Goal: Transaction & Acquisition: Purchase product/service

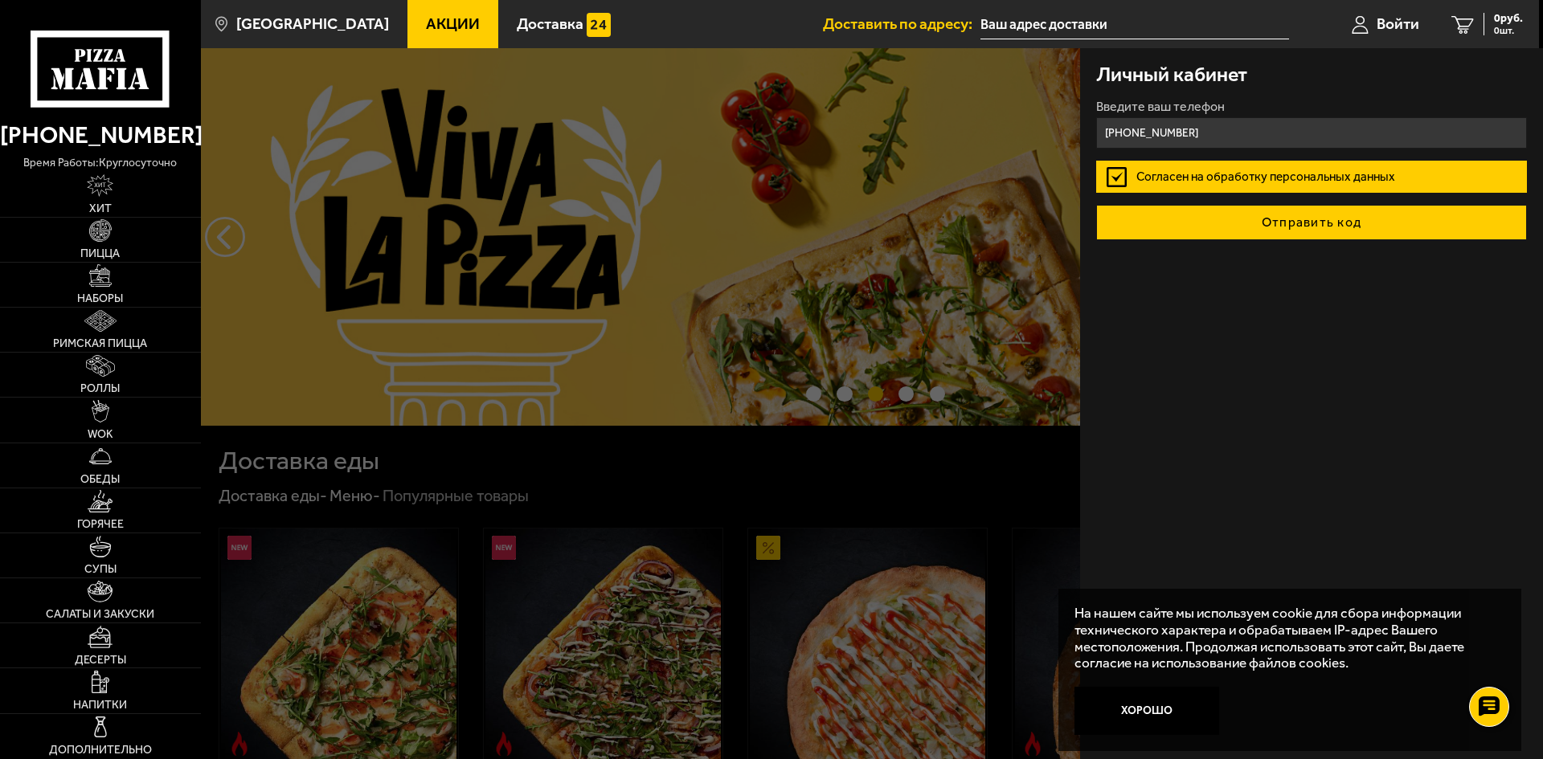
type input "[PHONE_NUMBER]"
click at [1244, 221] on button "Отправить код" at bounding box center [1311, 222] width 431 height 35
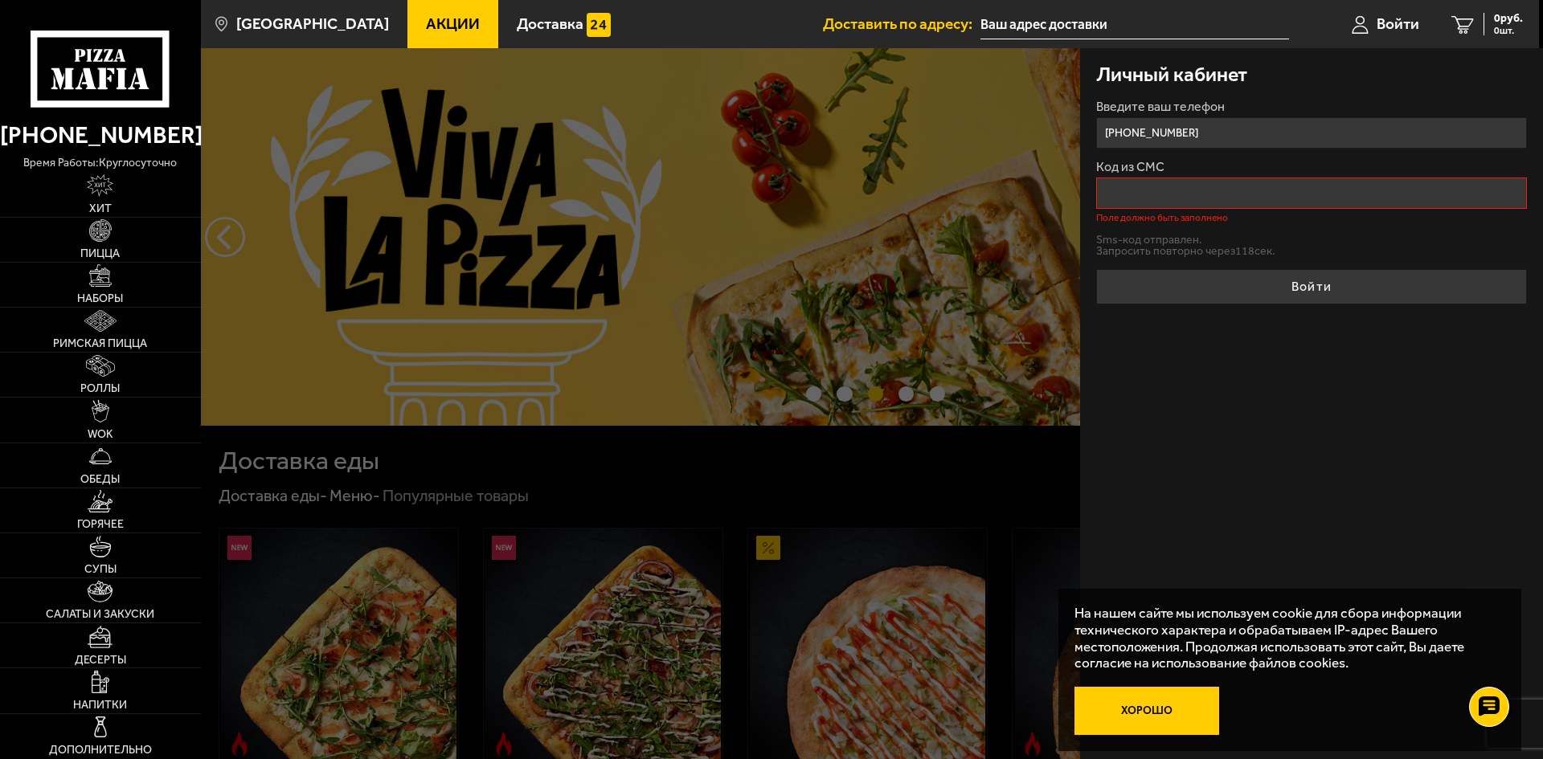
click at [1159, 710] on button "Хорошо" at bounding box center [1146, 711] width 145 height 48
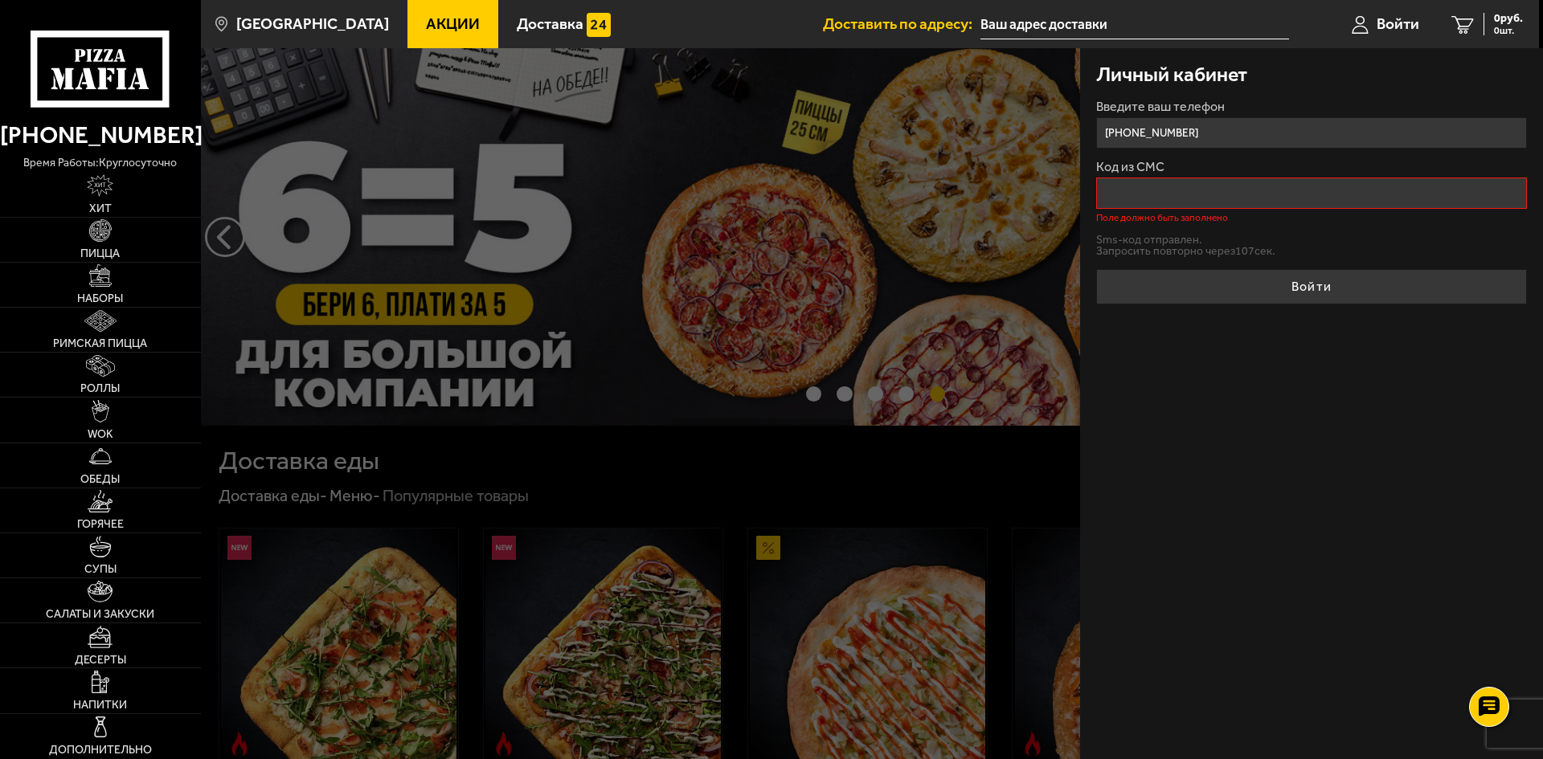
click at [1345, 193] on input "Код из СМС" at bounding box center [1311, 193] width 431 height 31
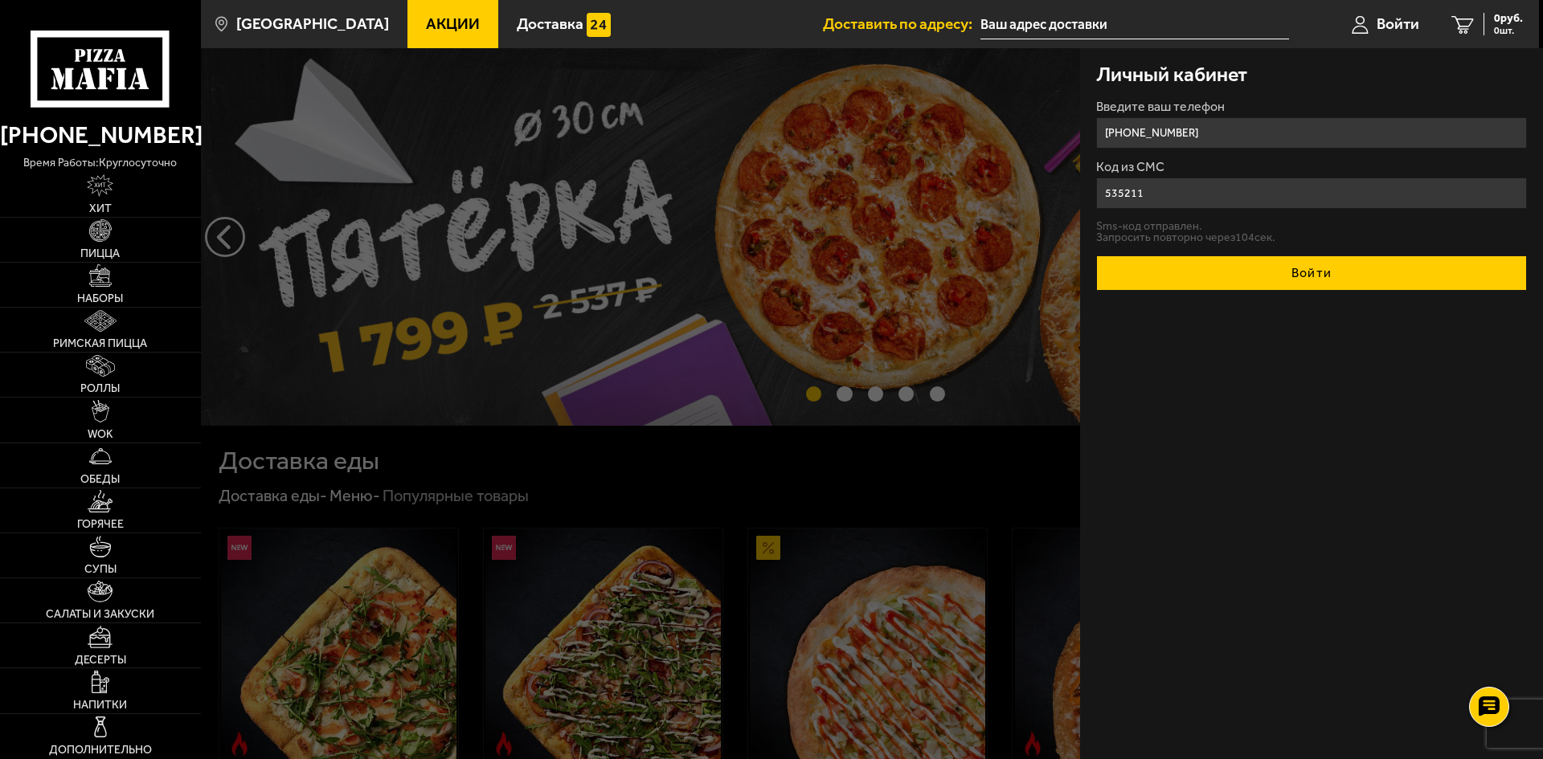
type input "535211"
click at [1300, 272] on button "Войти" at bounding box center [1311, 272] width 431 height 35
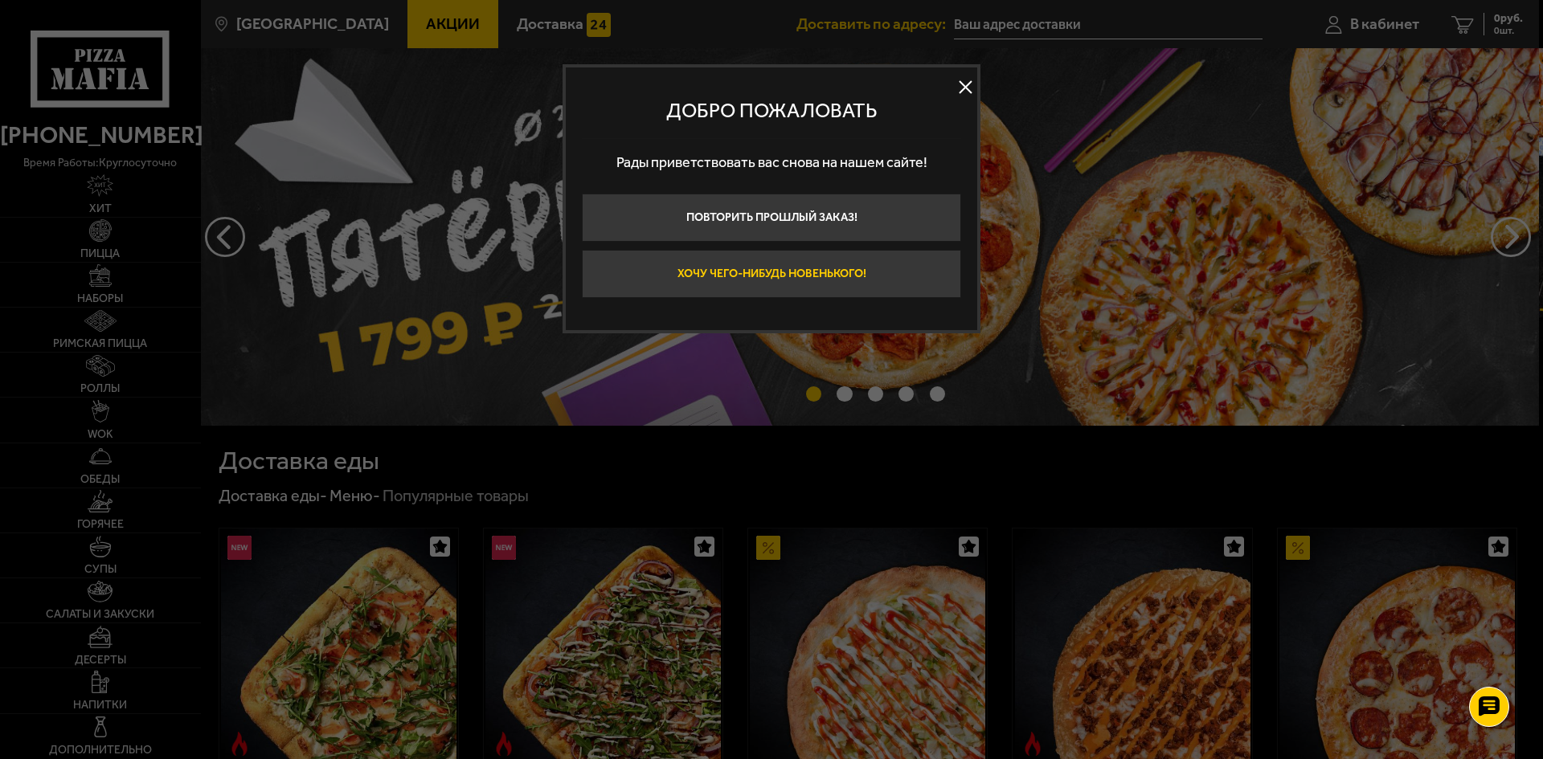
click at [842, 280] on button "Хочу чего-нибудь новенького!" at bounding box center [771, 274] width 379 height 48
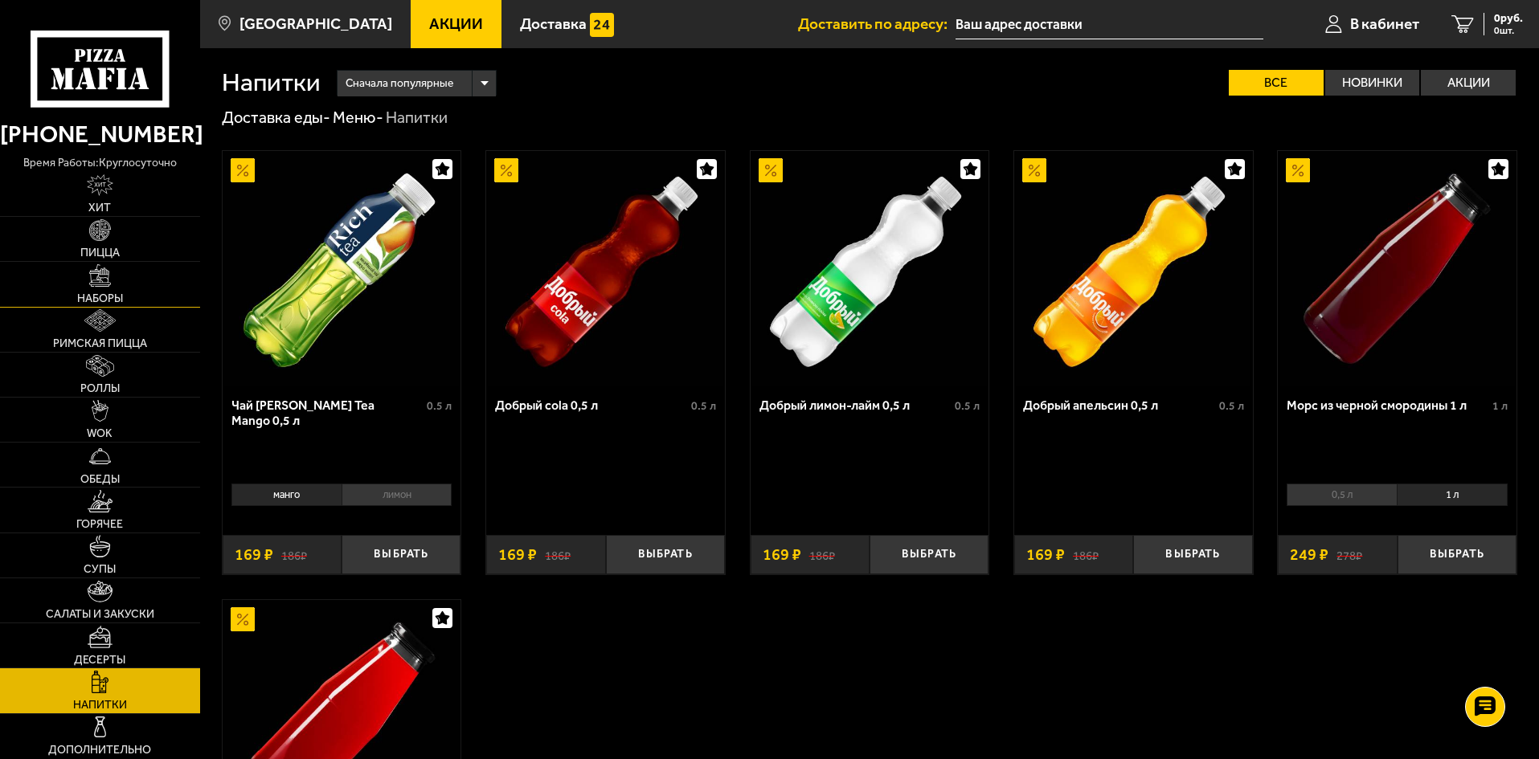
click at [101, 291] on link "Наборы" at bounding box center [100, 284] width 200 height 44
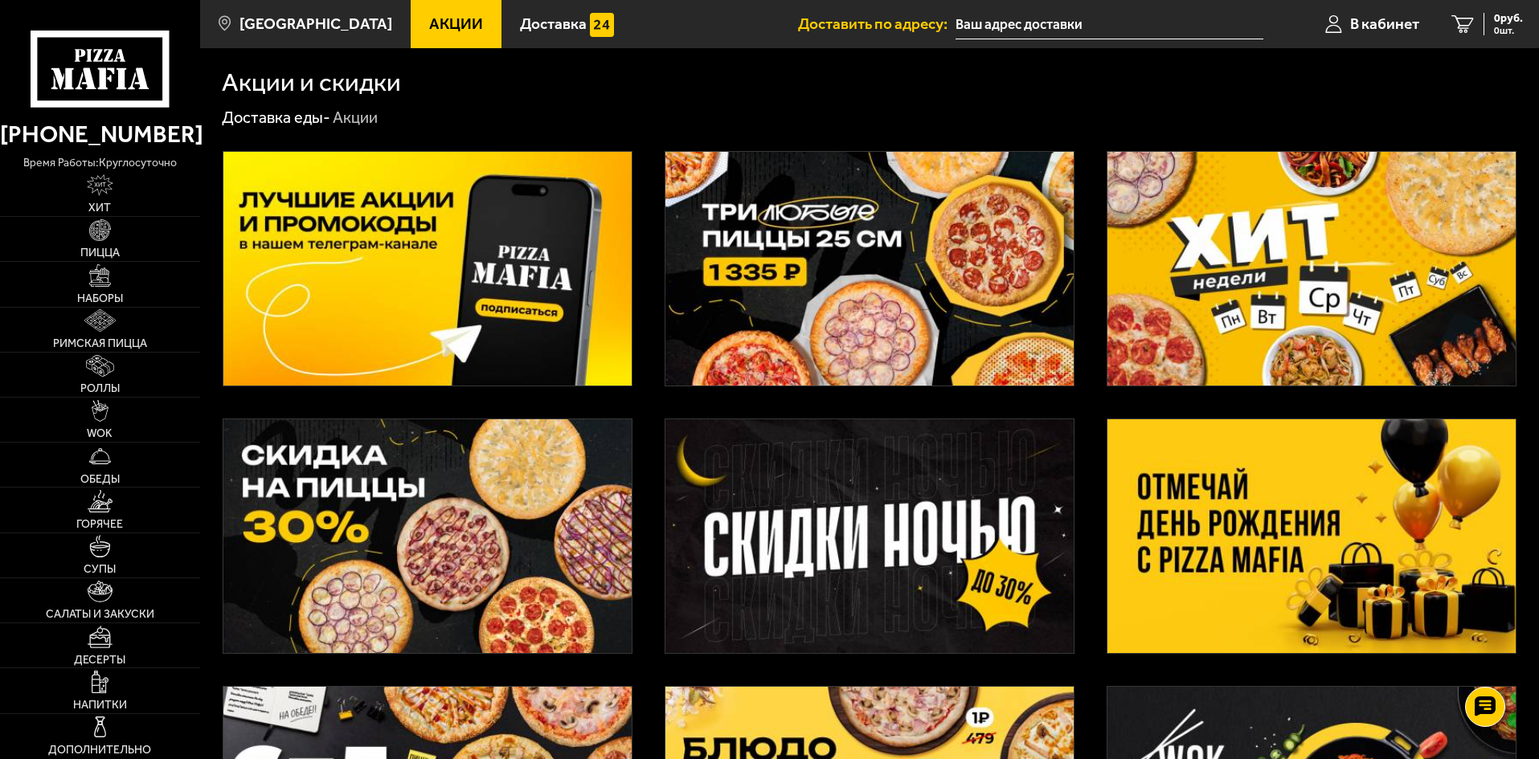
click at [1231, 488] on img at bounding box center [1311, 536] width 408 height 234
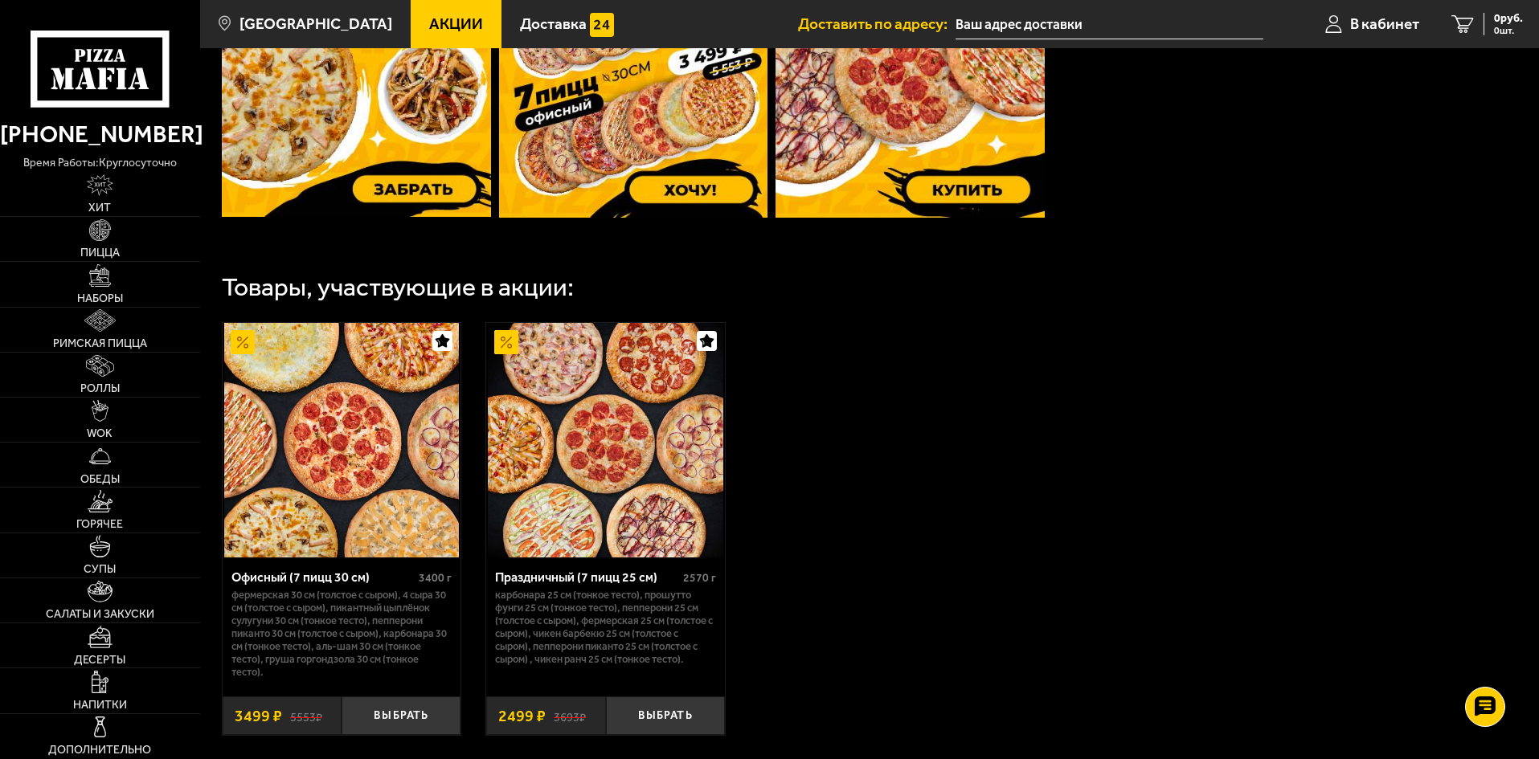
scroll to position [723, 0]
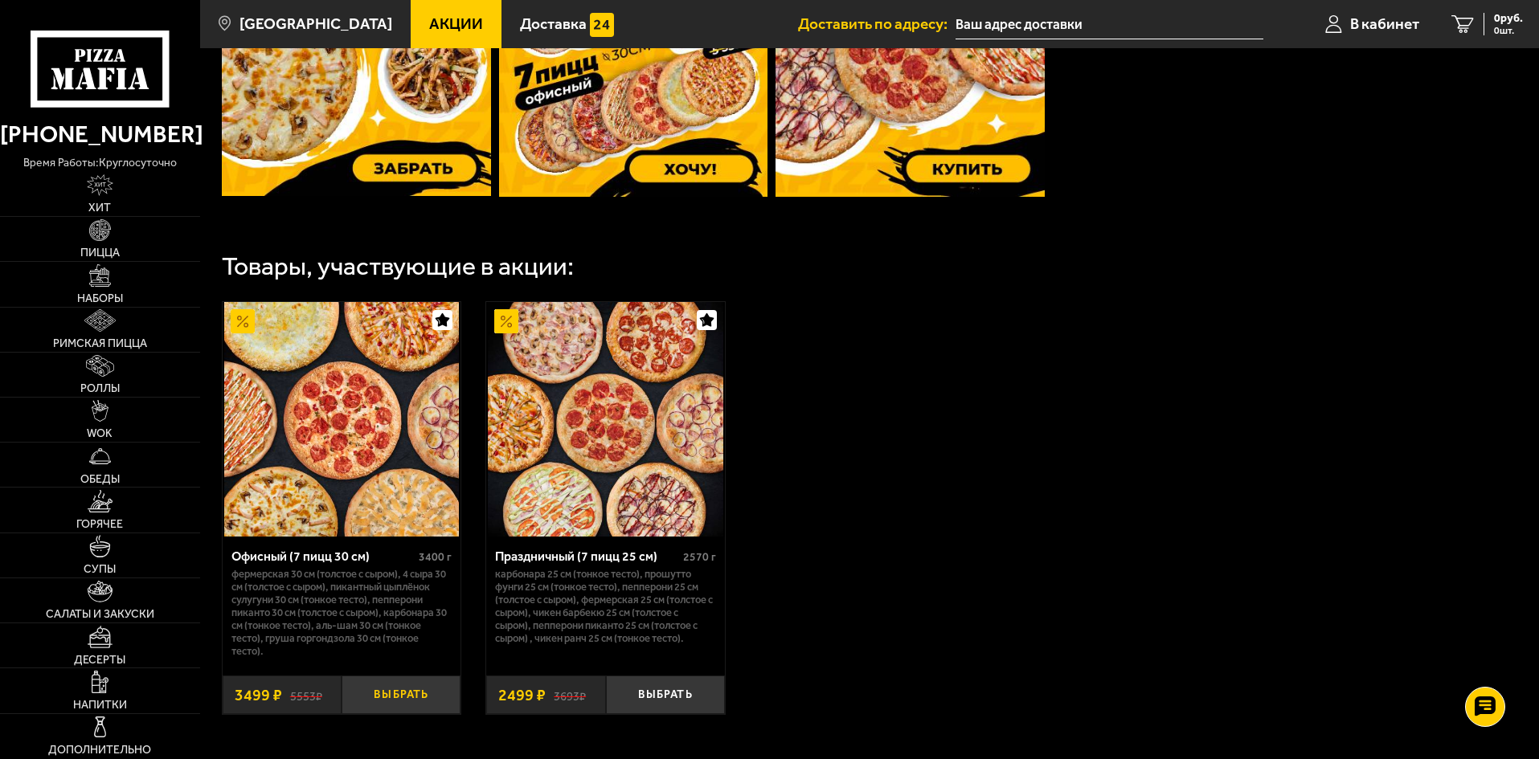
click at [406, 693] on button "Выбрать" at bounding box center [400, 695] width 119 height 39
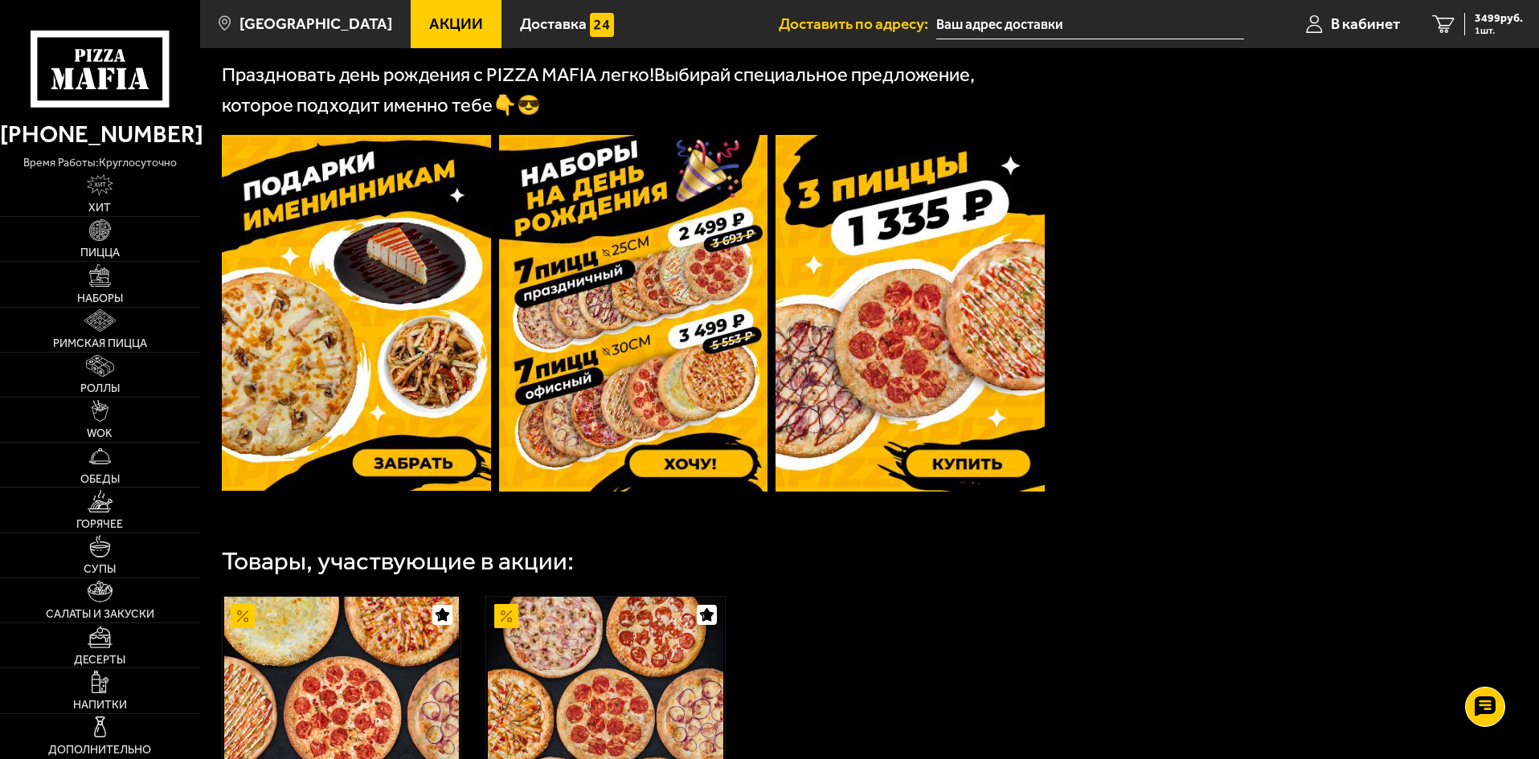
scroll to position [402, 0]
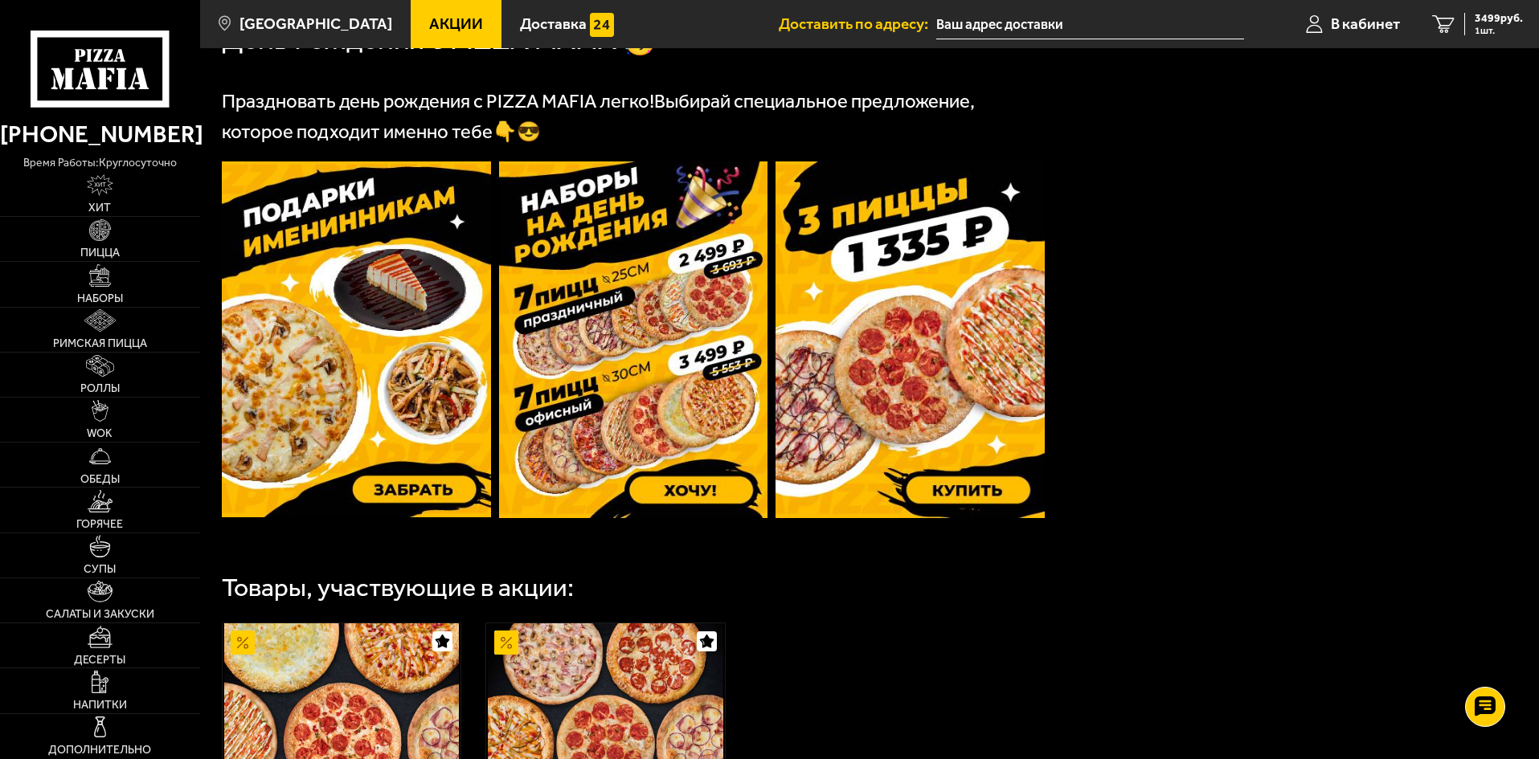
click at [922, 349] on img at bounding box center [909, 339] width 269 height 357
click at [376, 322] on img at bounding box center [356, 339] width 269 height 356
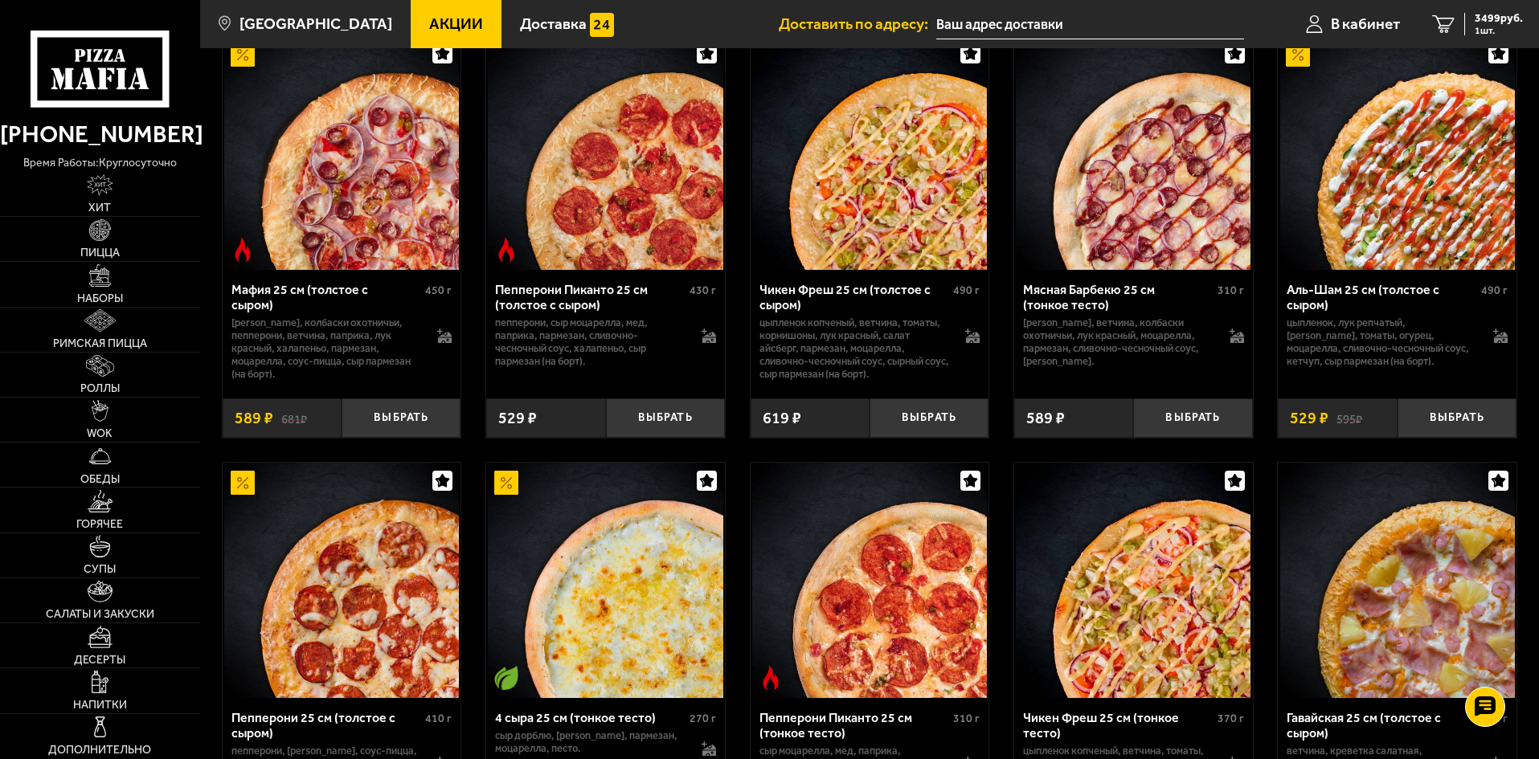
scroll to position [643, 0]
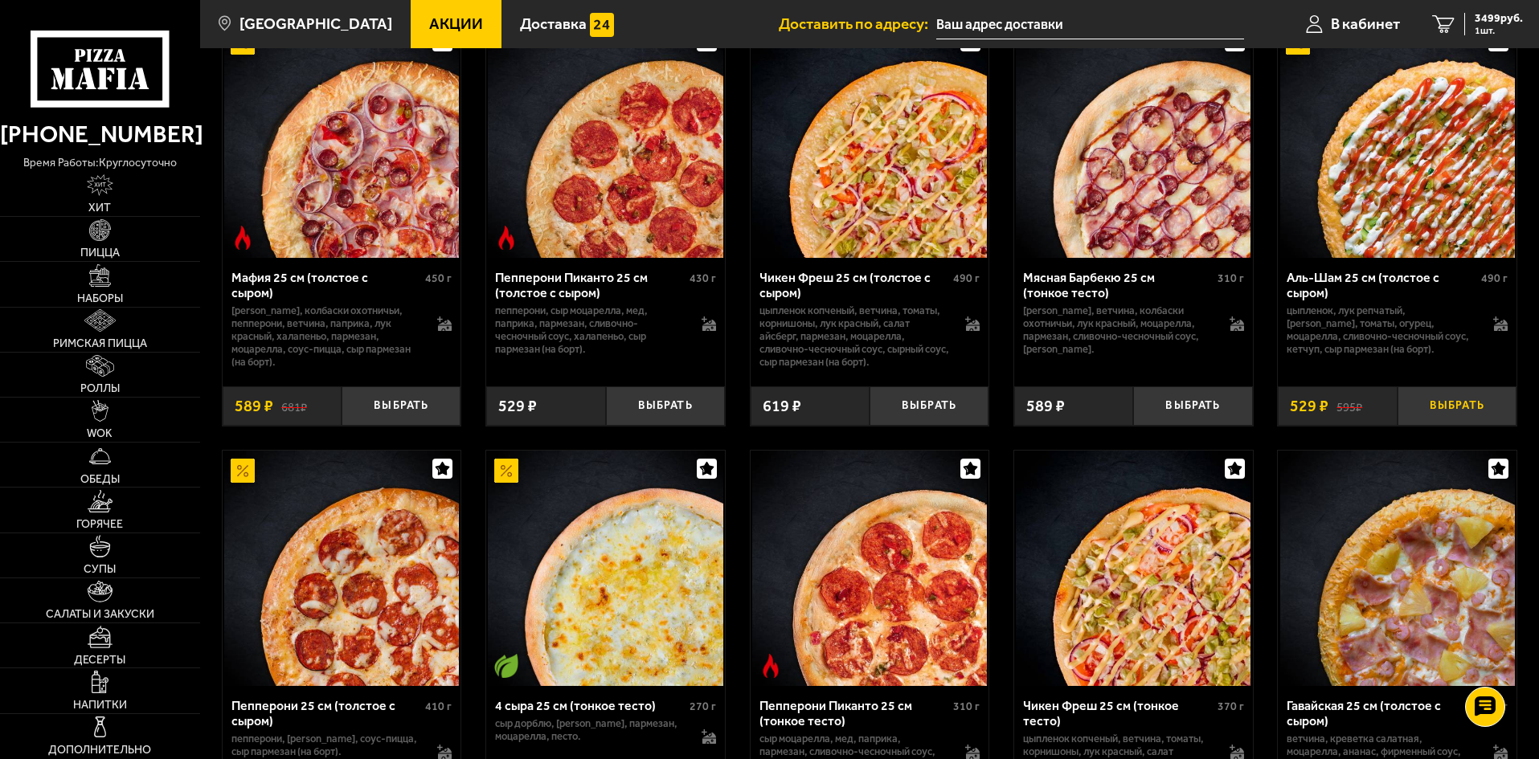
click at [1457, 414] on button "Выбрать" at bounding box center [1456, 405] width 119 height 39
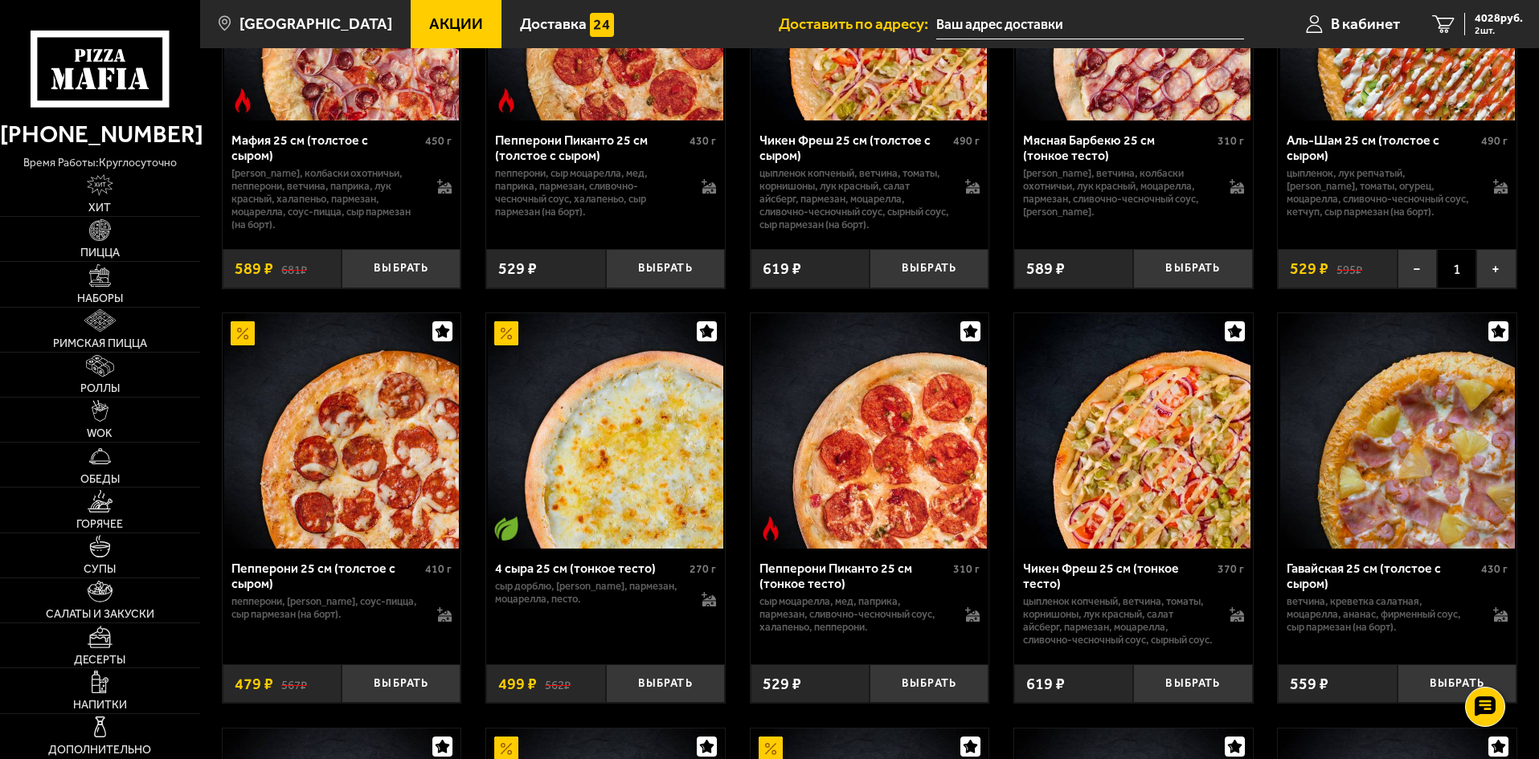
scroll to position [884, 0]
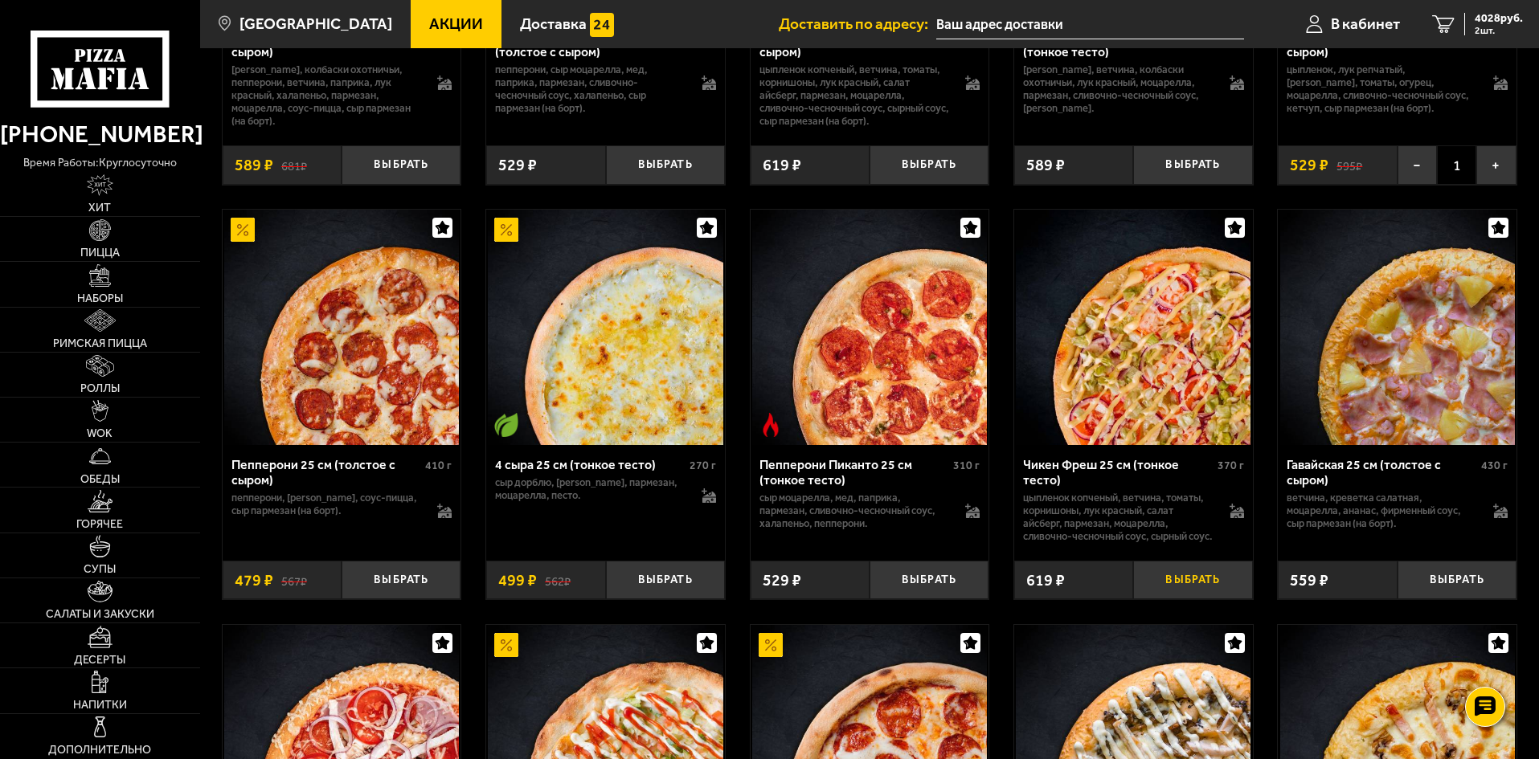
click at [1216, 600] on button "Выбрать" at bounding box center [1192, 580] width 119 height 39
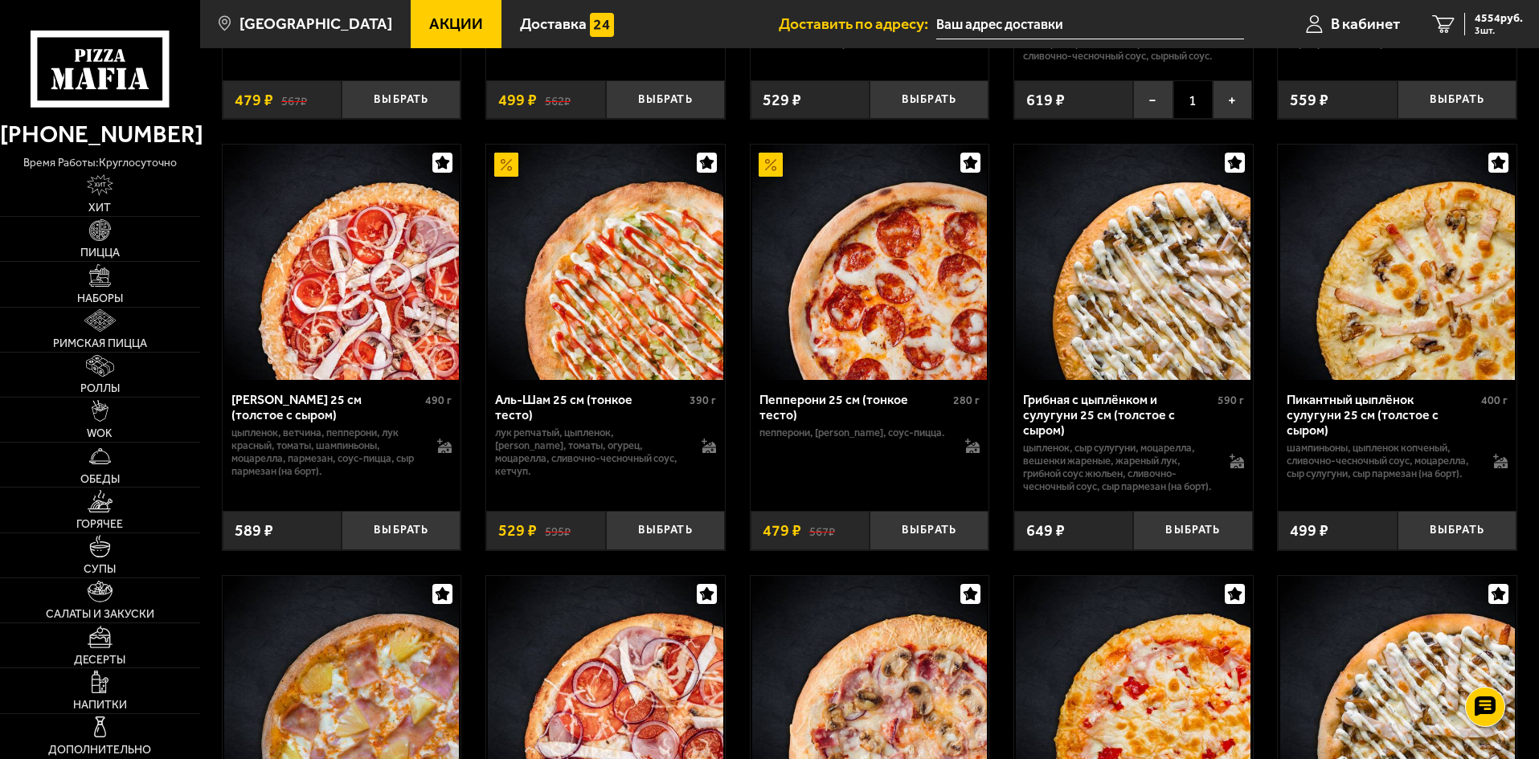
scroll to position [1366, 0]
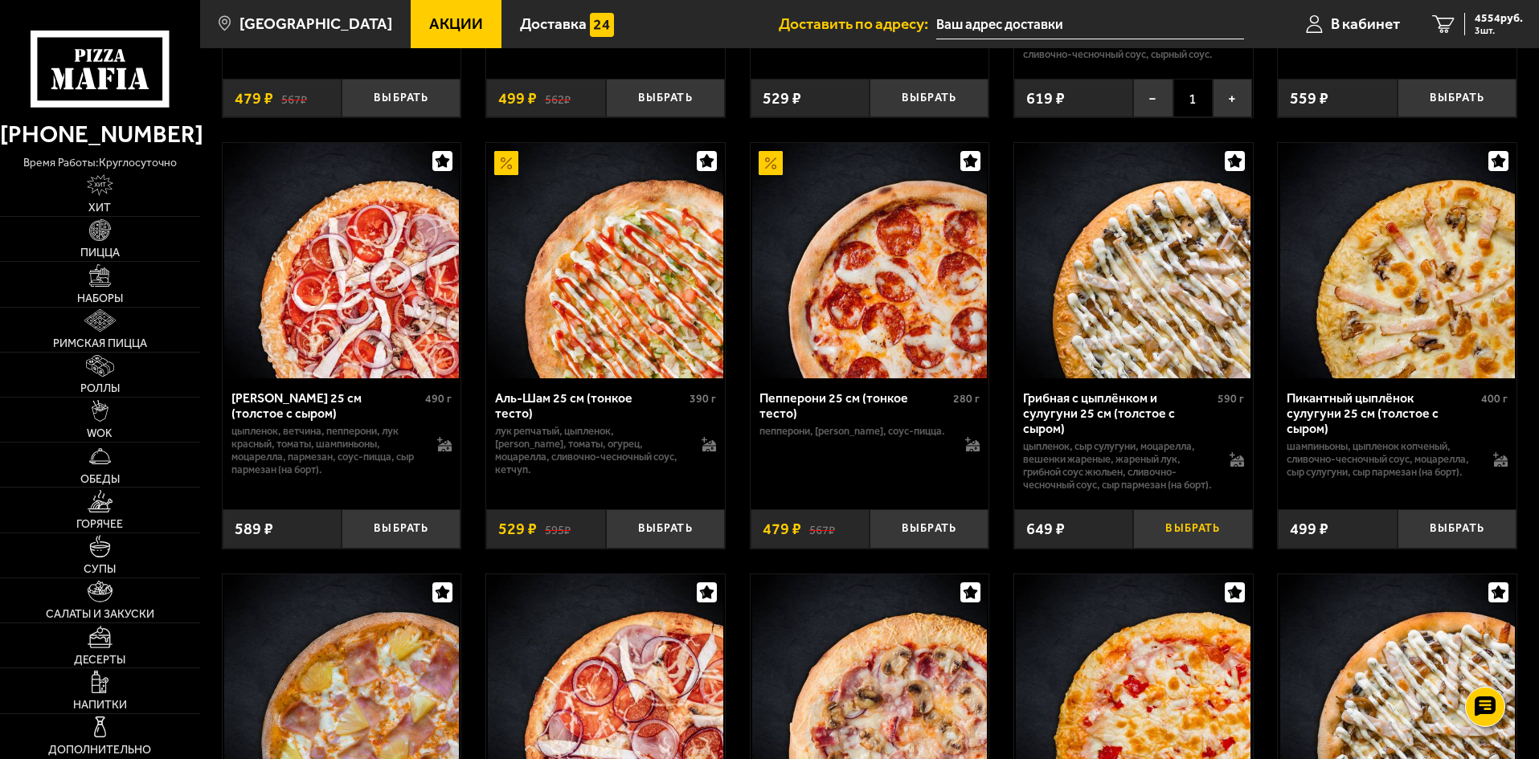
click at [1190, 549] on button "Выбрать" at bounding box center [1192, 528] width 119 height 39
click at [1498, 22] on span "5106 руб." at bounding box center [1498, 18] width 48 height 11
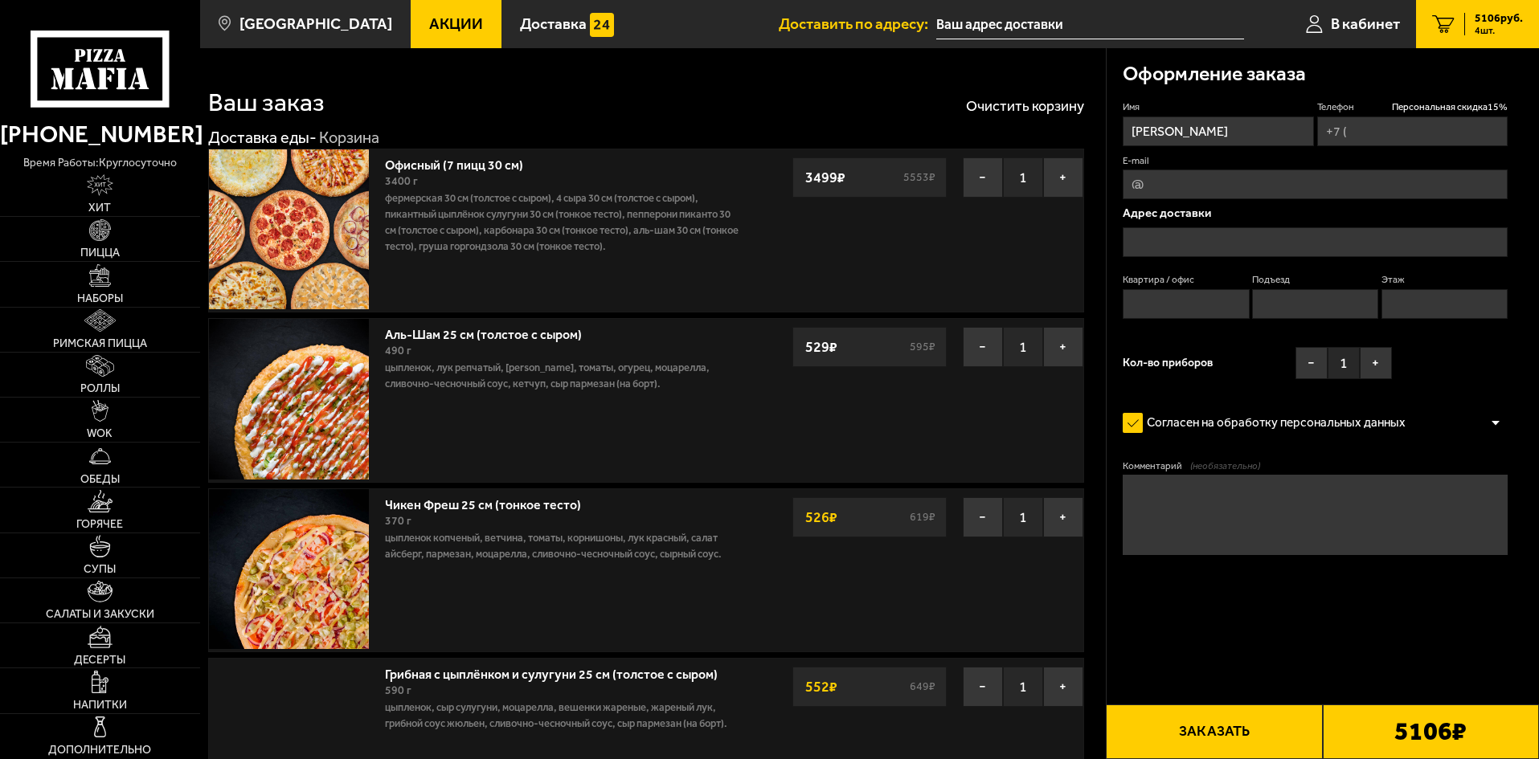
type input "[PHONE_NUMBER]"
type input "[GEOGRAPHIC_DATA], [GEOGRAPHIC_DATA], [GEOGRAPHIC_DATA], [GEOGRAPHIC_DATA], [GE…"
type input "0"
type input "[GEOGRAPHIC_DATA], [GEOGRAPHIC_DATA], [GEOGRAPHIC_DATA], [GEOGRAPHIC_DATA], [GE…"
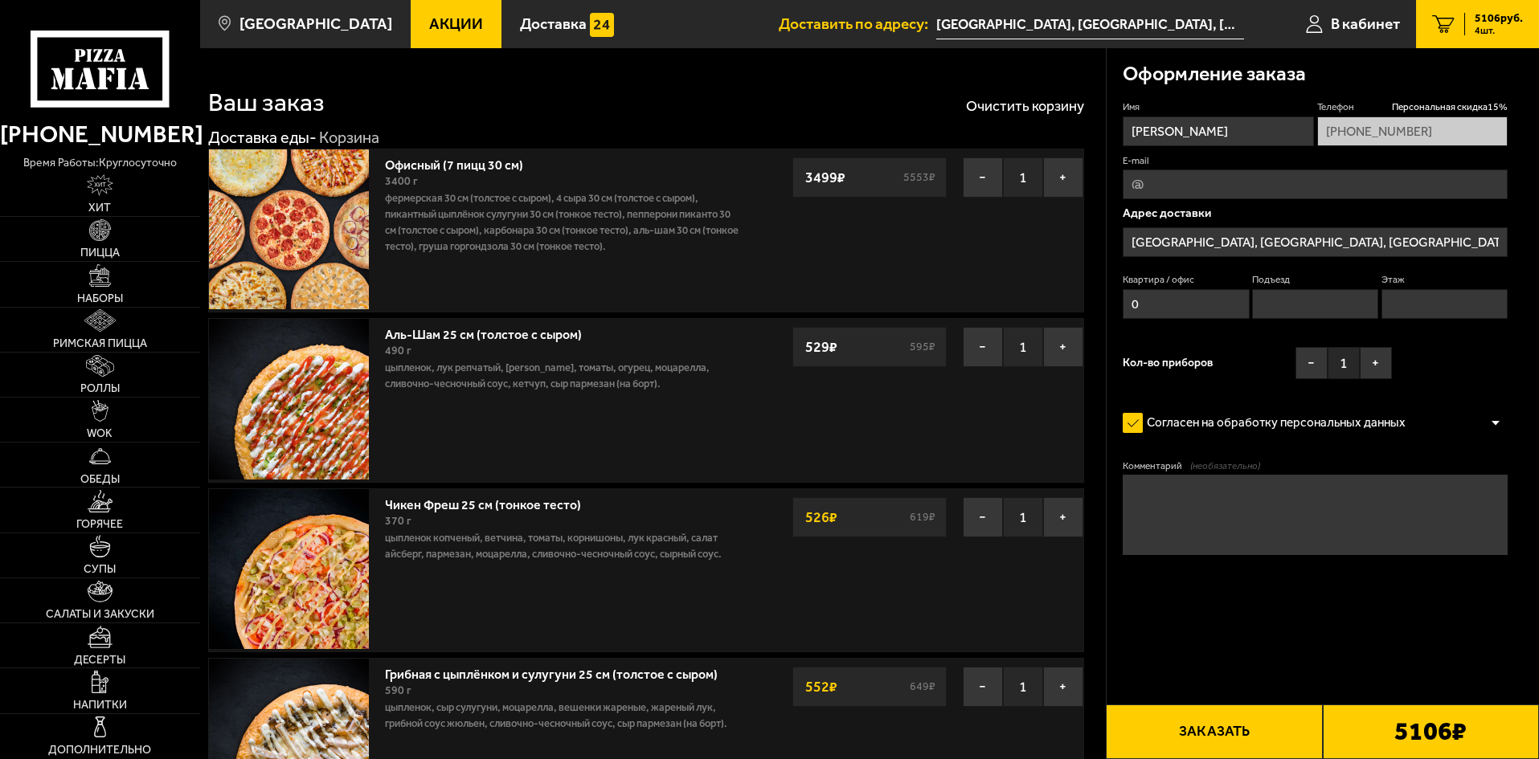
type input "[GEOGRAPHIC_DATA], [GEOGRAPHIC_DATA], [GEOGRAPHIC_DATA], деревня [GEOGRAPHIC_DA…"
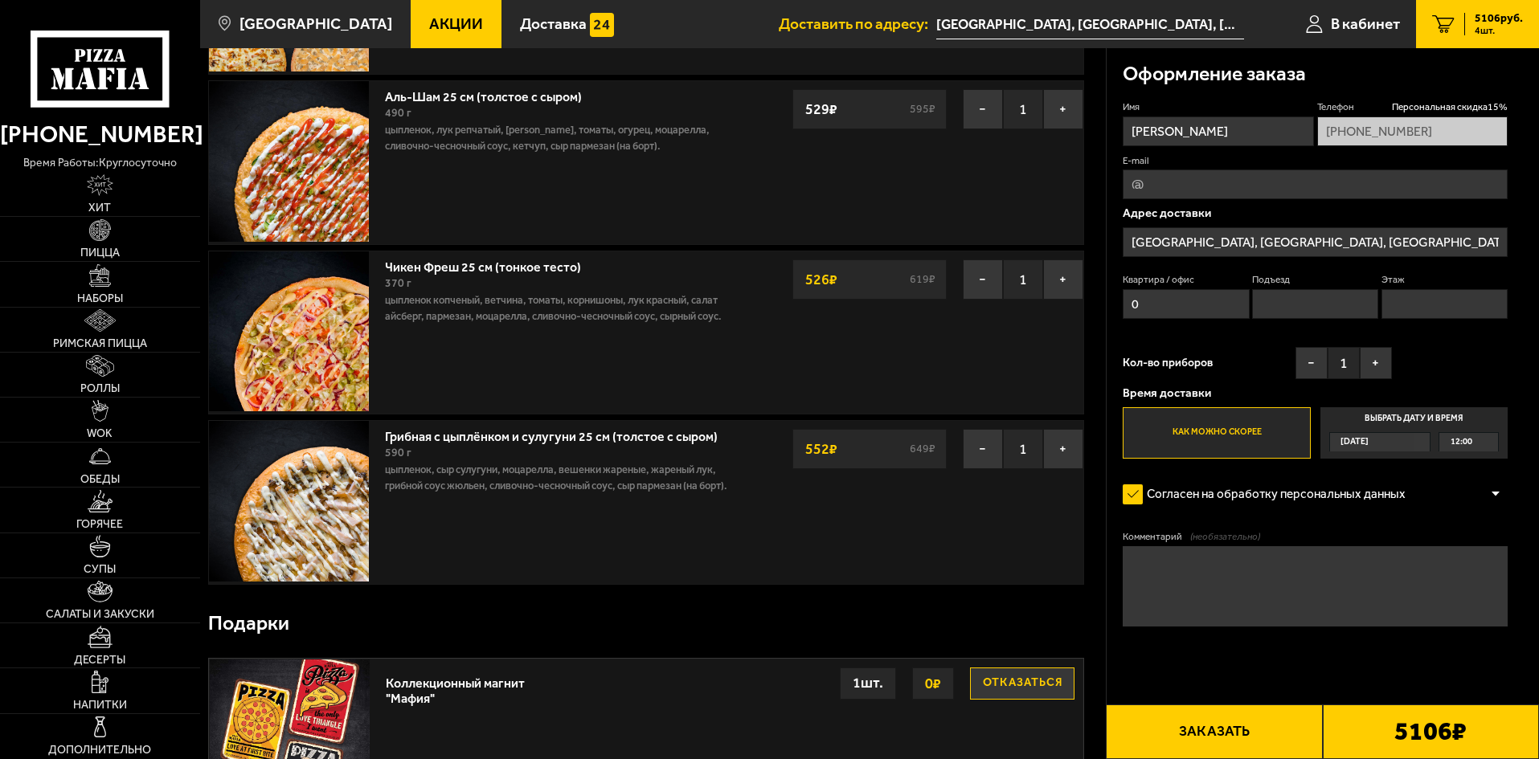
scroll to position [241, 0]
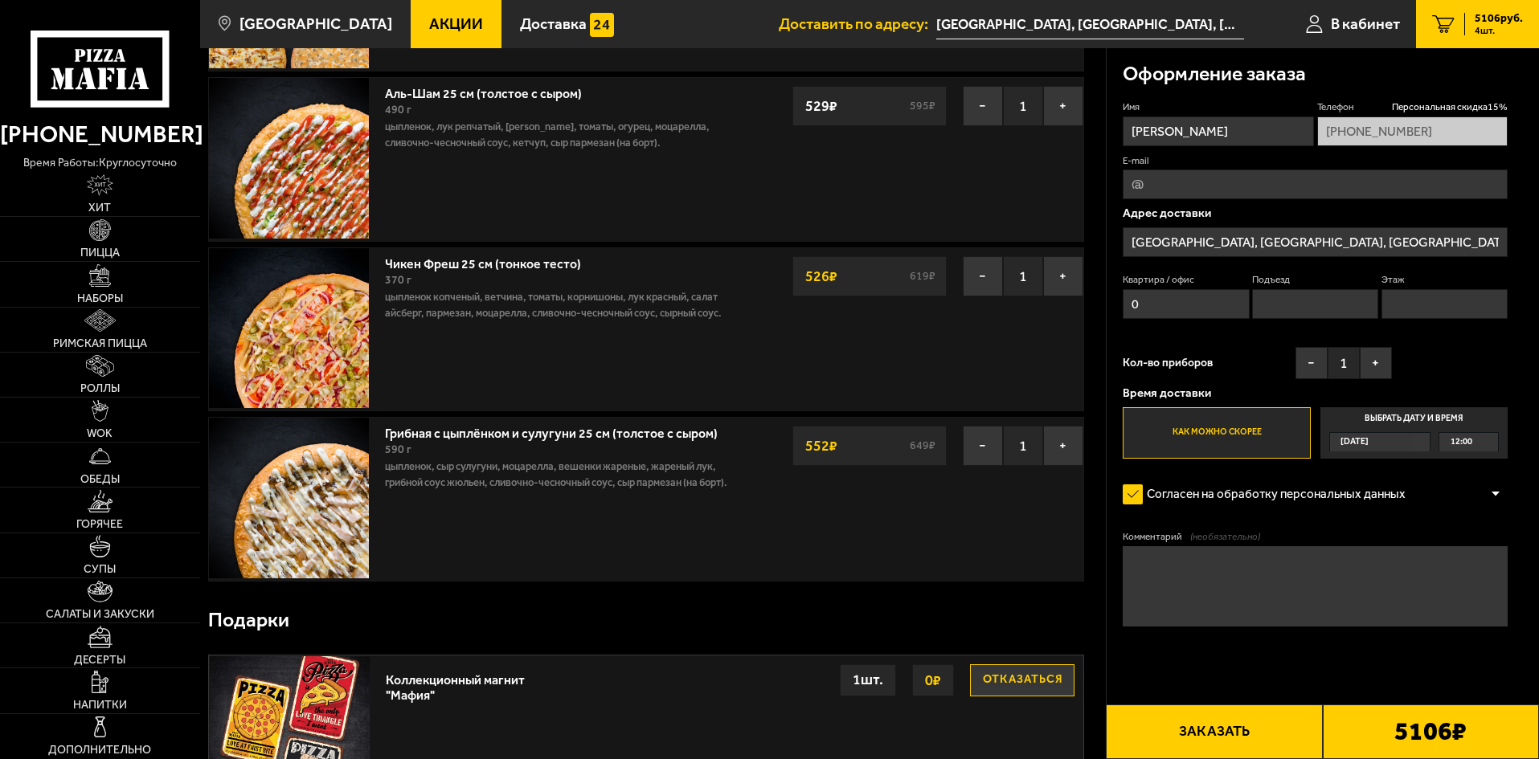
click at [1473, 445] on div "12:00" at bounding box center [1468, 442] width 59 height 18
click at [0, 0] on input "Выбрать дату и время [DATE] 12:00" at bounding box center [0, 0] width 0 height 0
click at [1485, 443] on div "12:00" at bounding box center [1468, 442] width 59 height 18
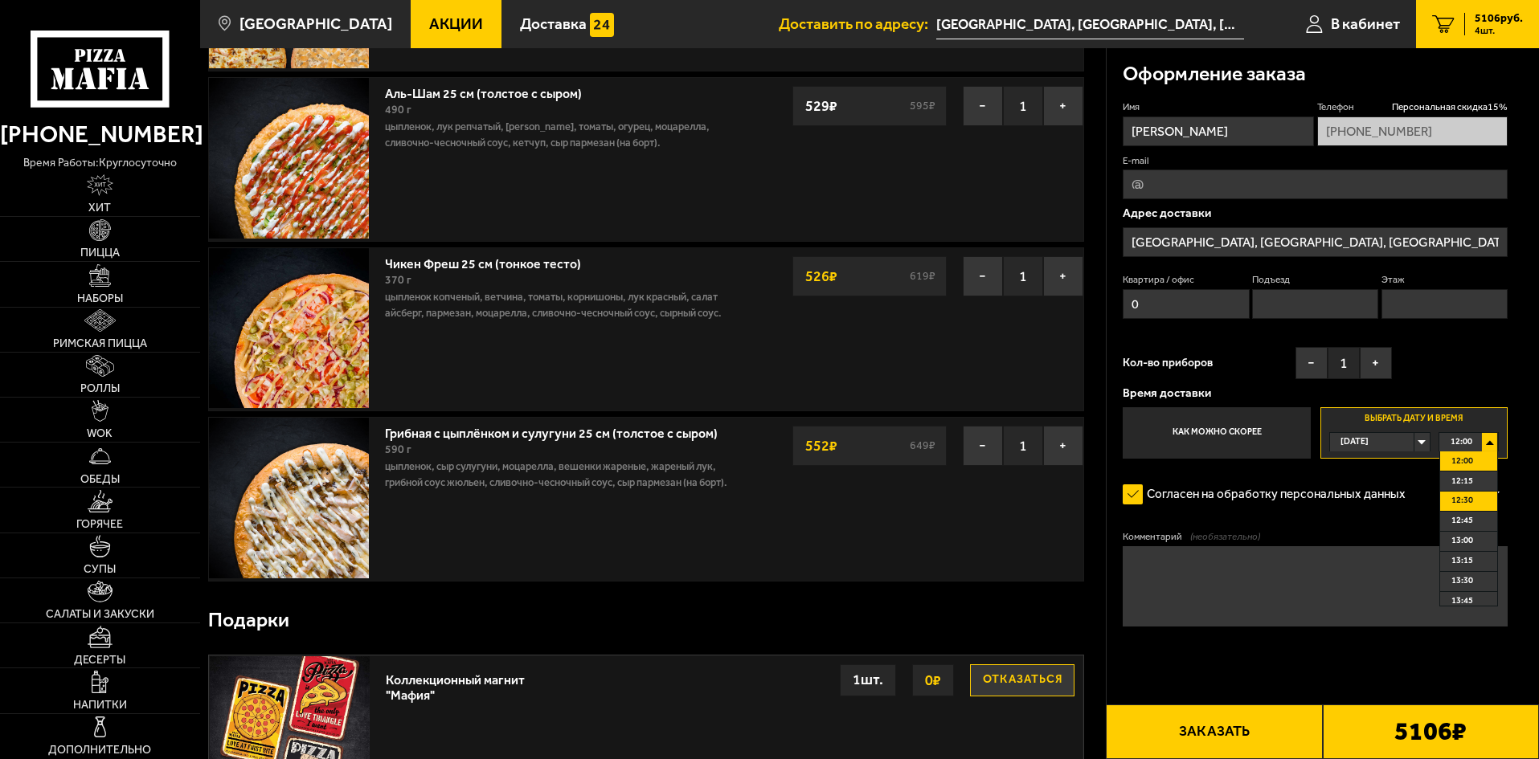
click at [1469, 505] on span "12:30" at bounding box center [1462, 501] width 22 height 18
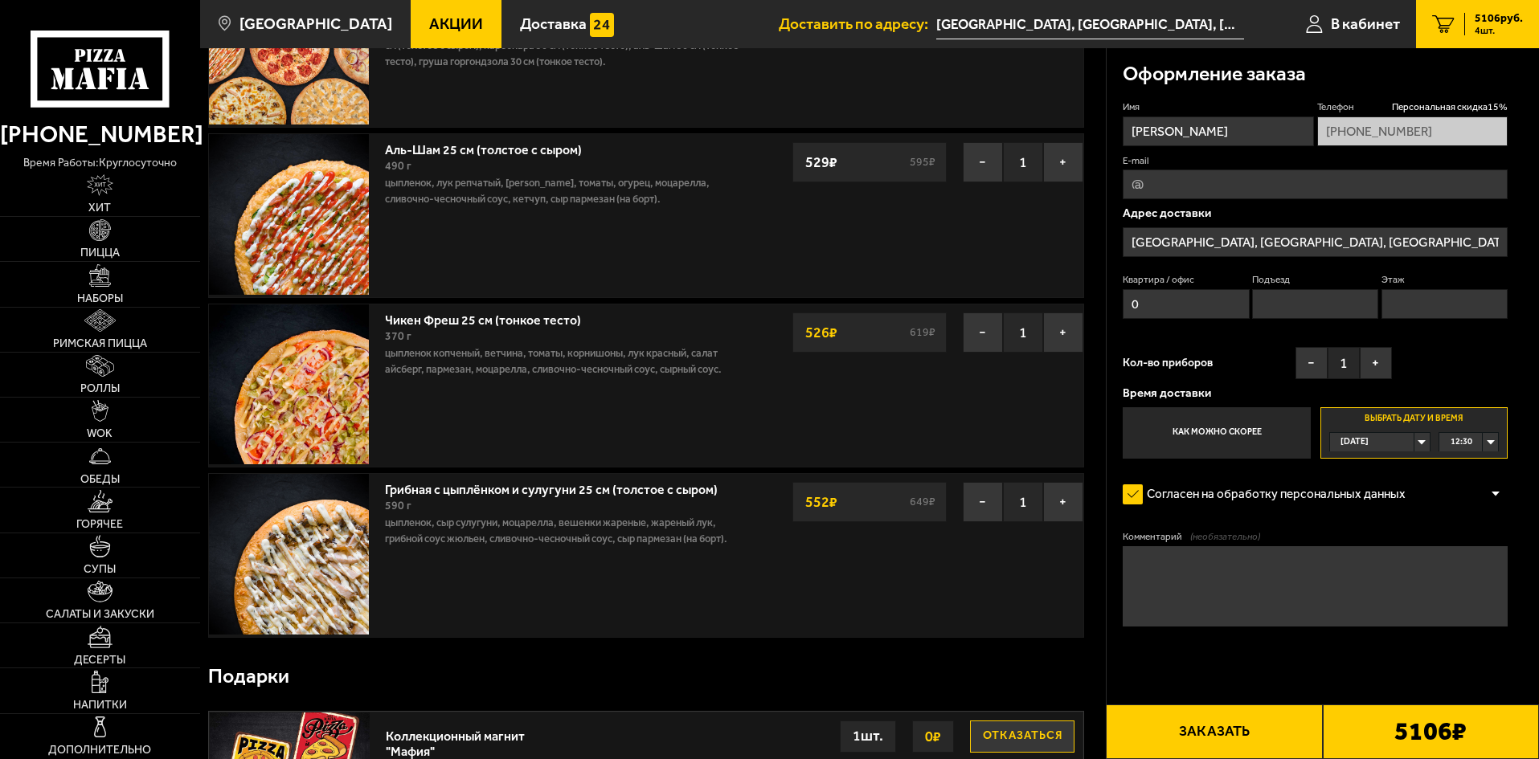
scroll to position [321, 0]
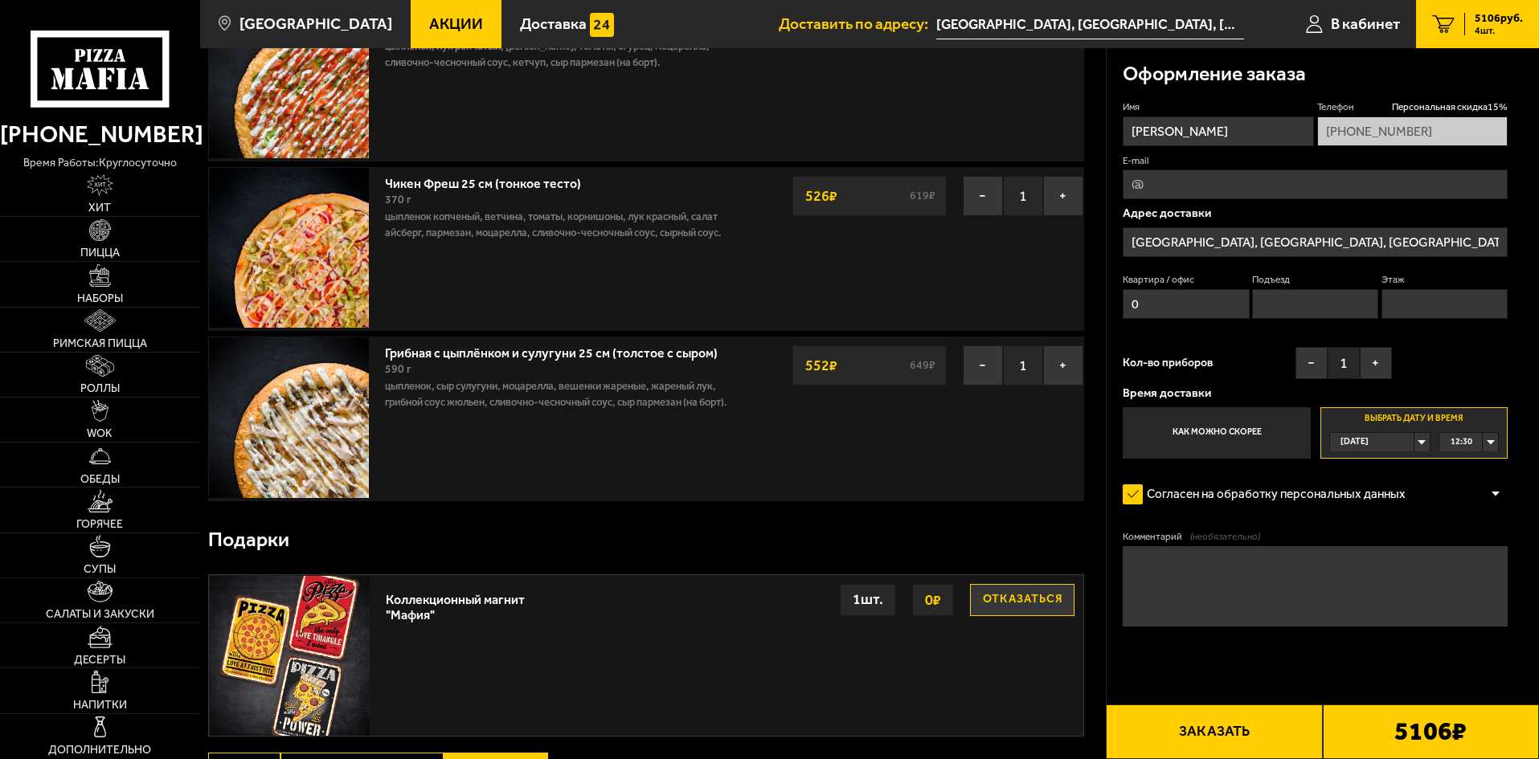
click at [1244, 241] on input "[GEOGRAPHIC_DATA], [GEOGRAPHIC_DATA], [GEOGRAPHIC_DATA], деревня [GEOGRAPHIC_DA…" at bounding box center [1314, 242] width 385 height 30
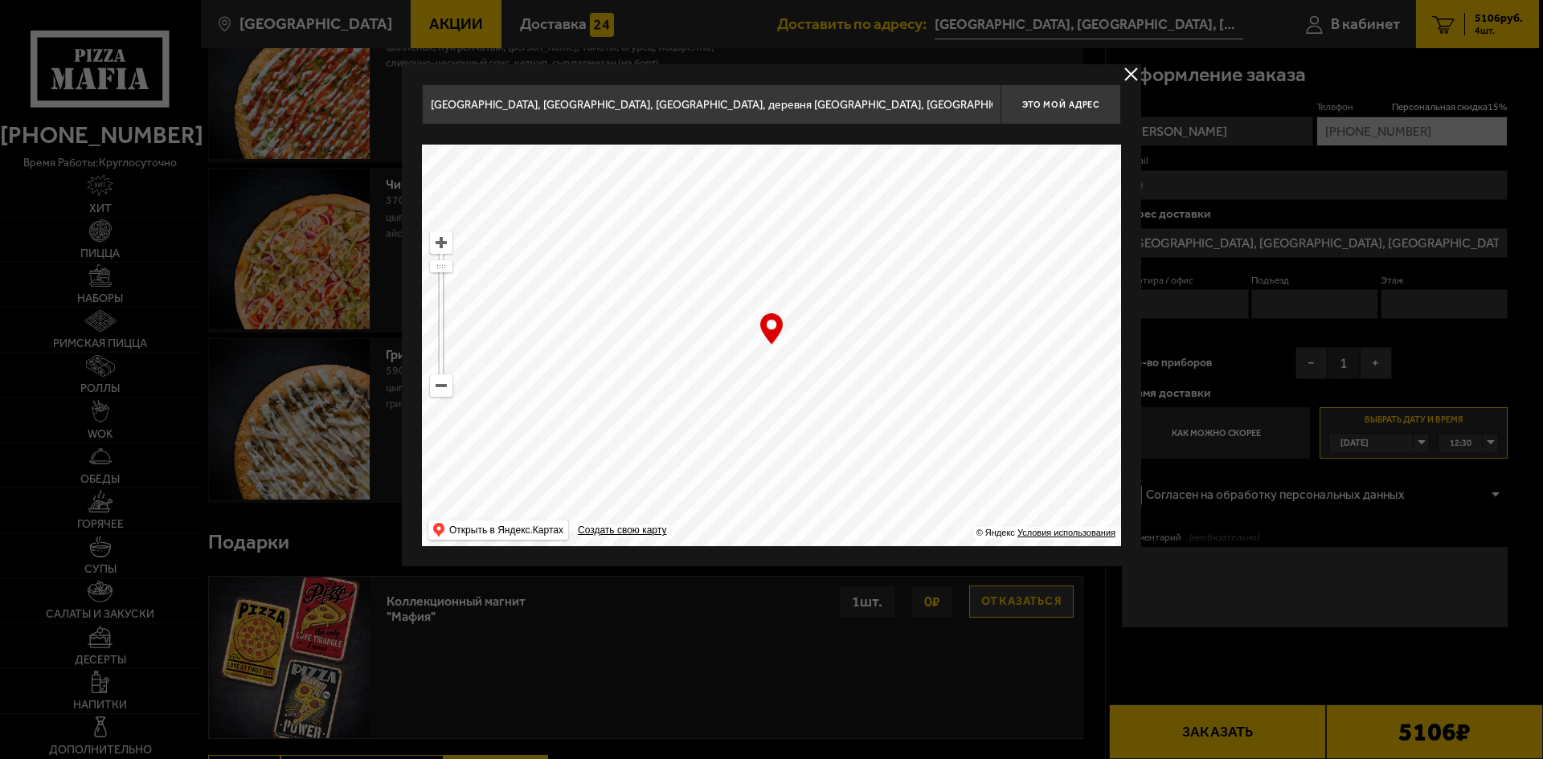
click at [579, 104] on input "[GEOGRAPHIC_DATA], [GEOGRAPHIC_DATA], [GEOGRAPHIC_DATA], деревня [GEOGRAPHIC_DA…" at bounding box center [711, 104] width 578 height 40
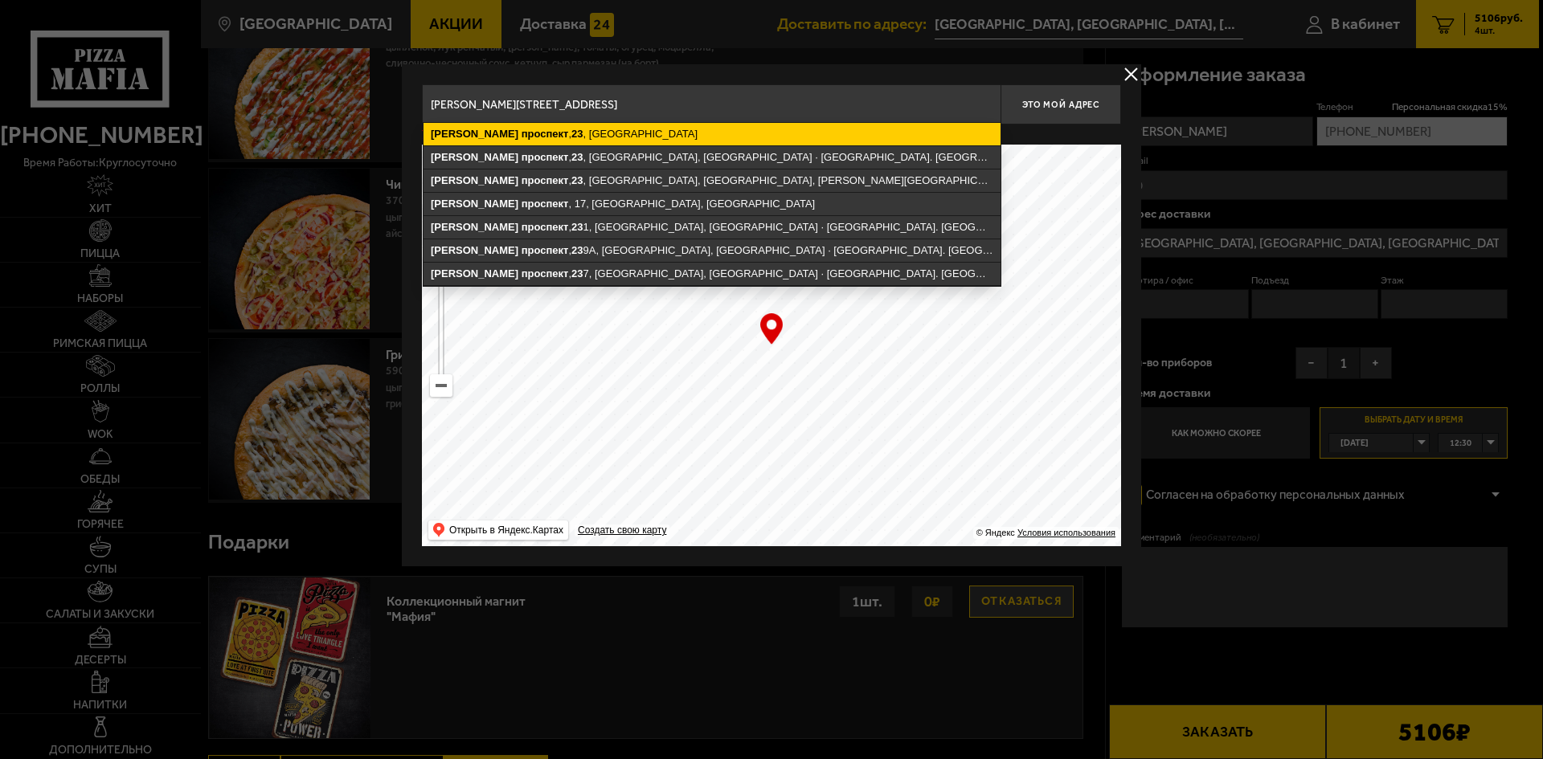
click at [580, 126] on ymaps "[PERSON_NAME][STREET_ADDRESS]" at bounding box center [711, 134] width 577 height 22
type input "[STREET_ADDRESS][PERSON_NAME]"
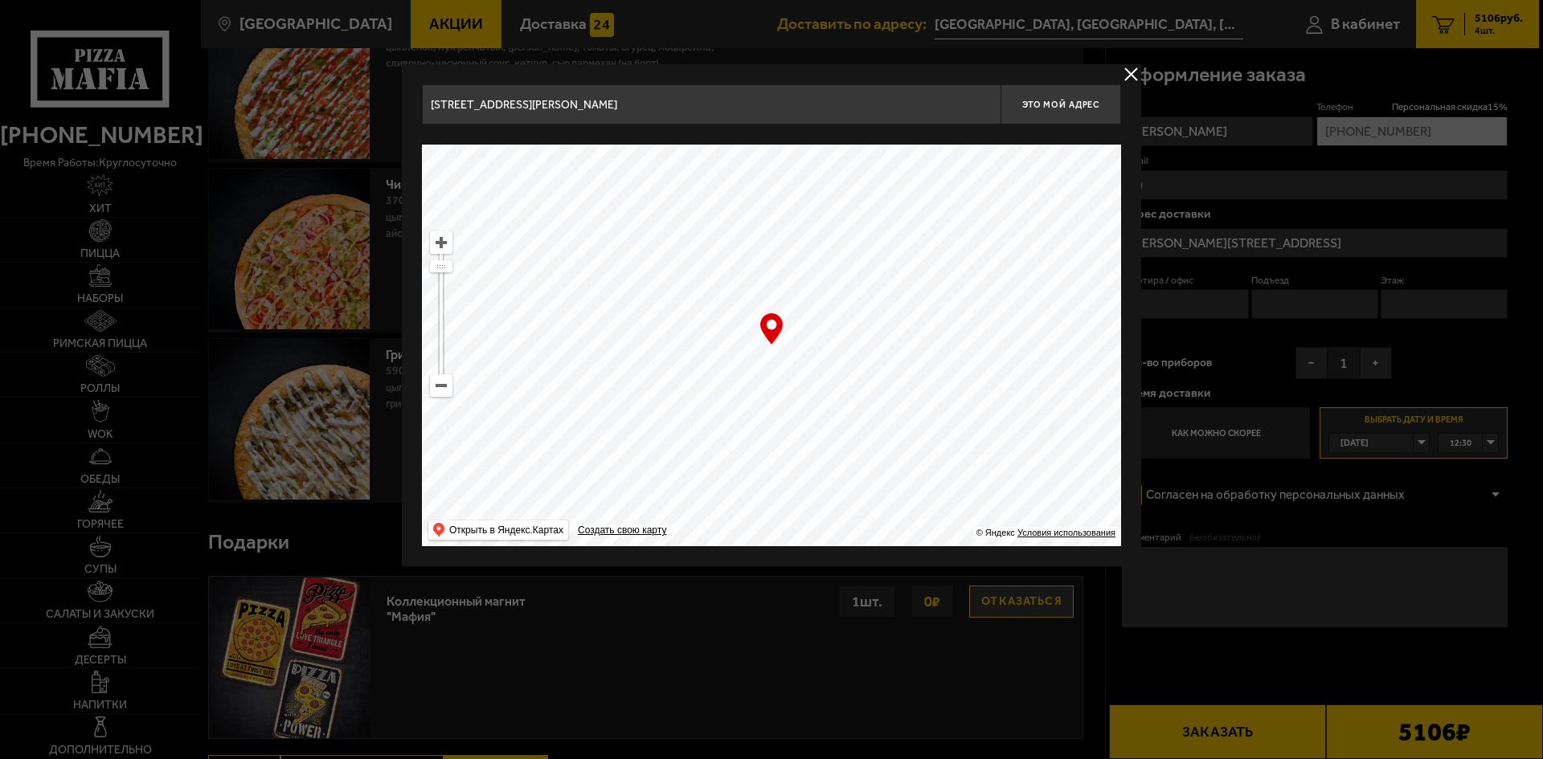
click at [443, 241] on ymaps at bounding box center [441, 242] width 21 height 21
type input "[PERSON_NAME][STREET_ADDRESS]"
drag, startPoint x: 757, startPoint y: 358, endPoint x: 806, endPoint y: 368, distance: 49.9
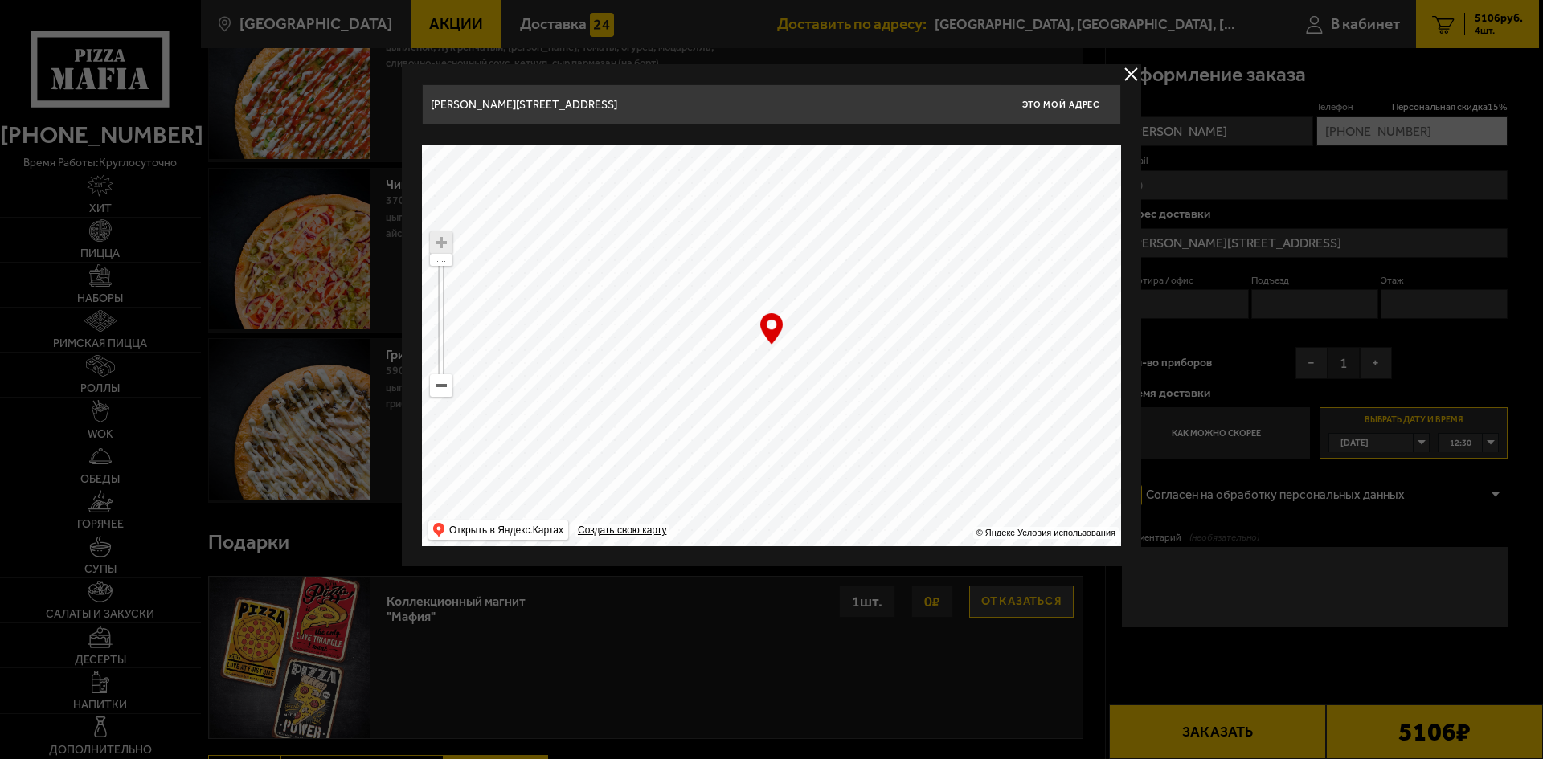
click at [806, 368] on ymaps at bounding box center [771, 346] width 699 height 402
drag, startPoint x: 828, startPoint y: 386, endPoint x: 823, endPoint y: 345, distance: 41.4
click at [823, 345] on ymaps at bounding box center [771, 346] width 699 height 402
type input "[PERSON_NAME][STREET_ADDRESS]"
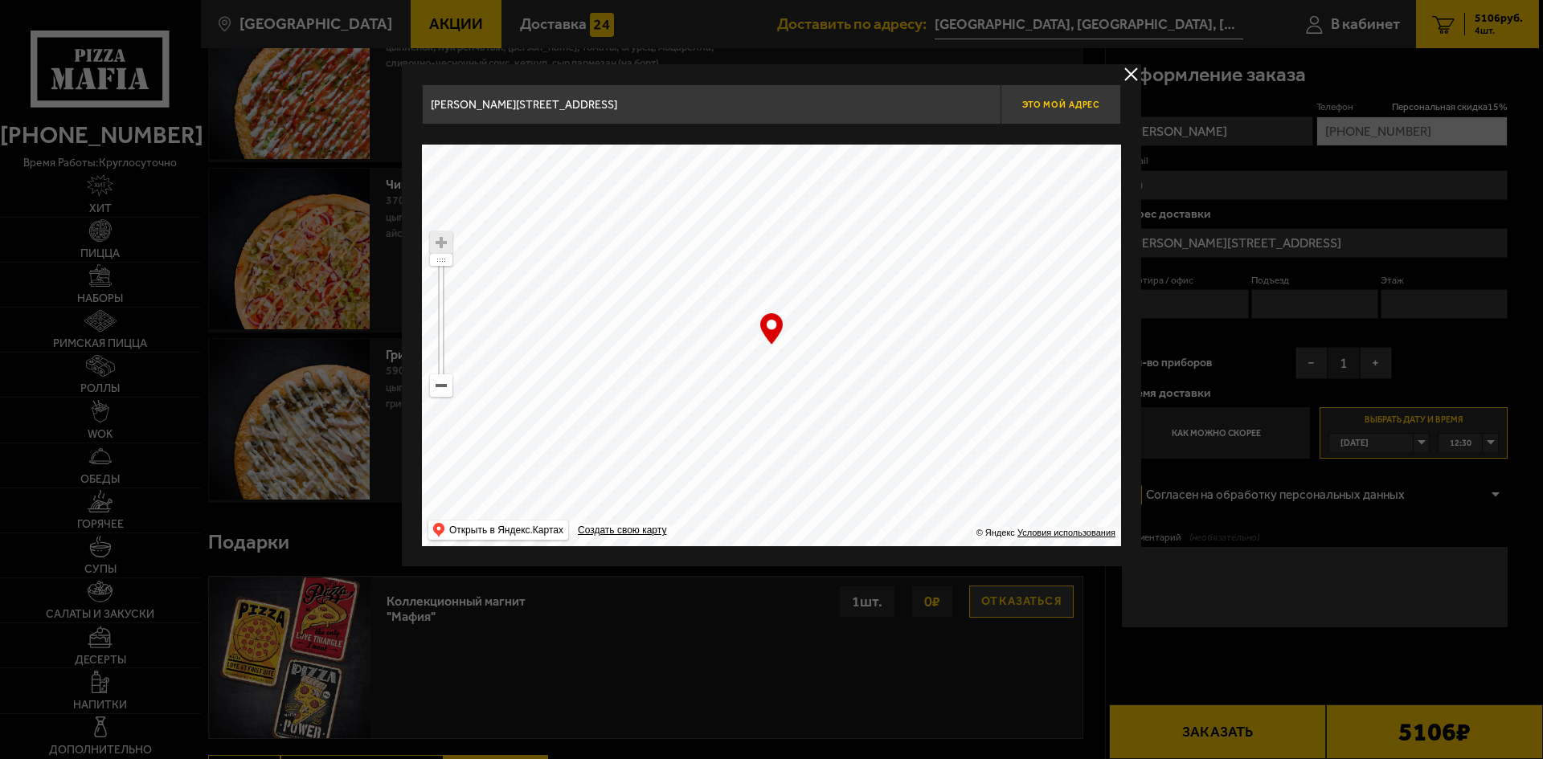
click at [1076, 104] on span "Это мой адрес" at bounding box center [1060, 105] width 77 height 10
type input "[PERSON_NAME][STREET_ADDRESS]"
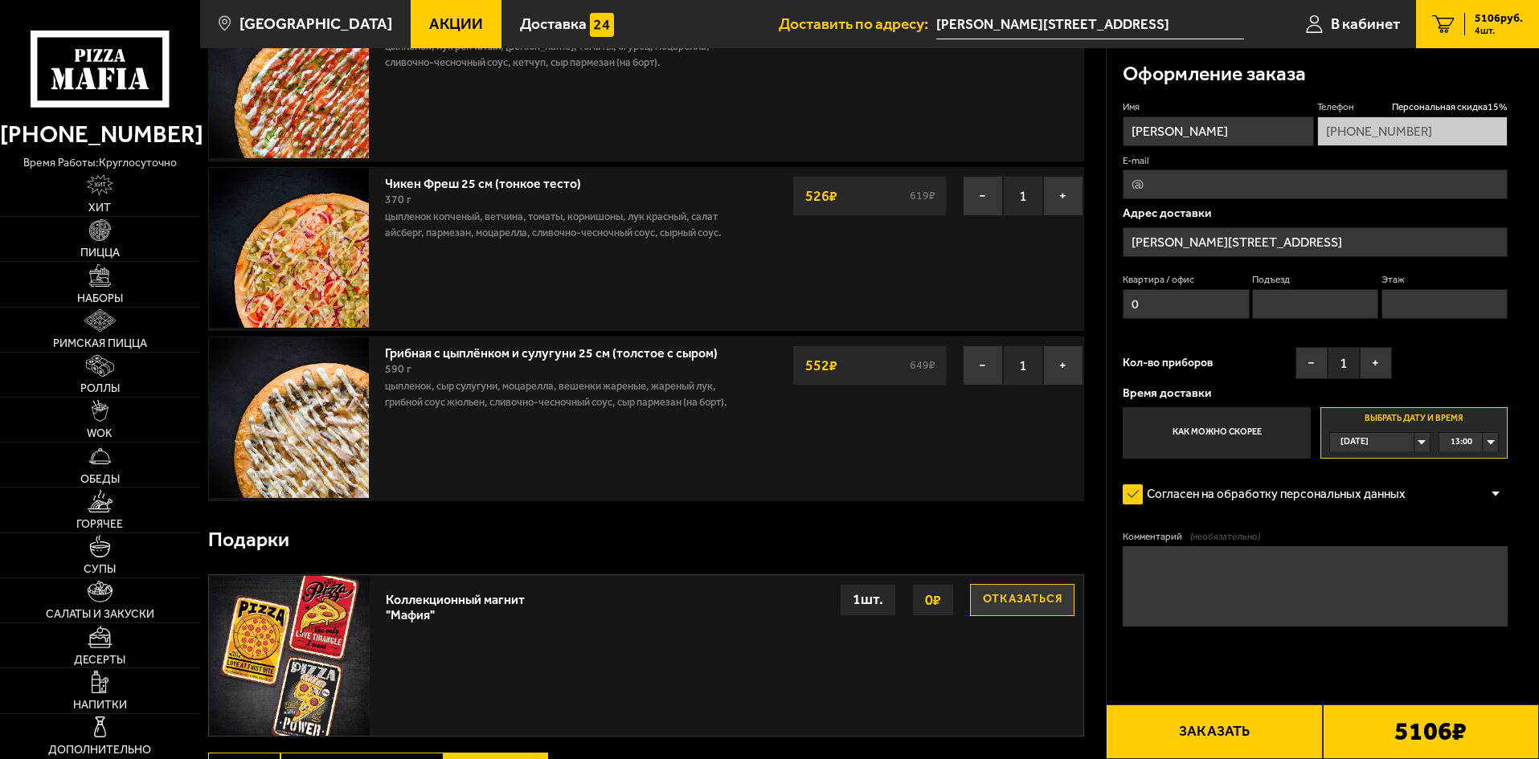
click at [1410, 305] on input "Этаж" at bounding box center [1444, 304] width 126 height 30
type input "1"
click at [1359, 306] on input "Подъезд" at bounding box center [1315, 304] width 126 height 30
type input "1"
drag, startPoint x: 1175, startPoint y: 308, endPoint x: 1122, endPoint y: 308, distance: 52.2
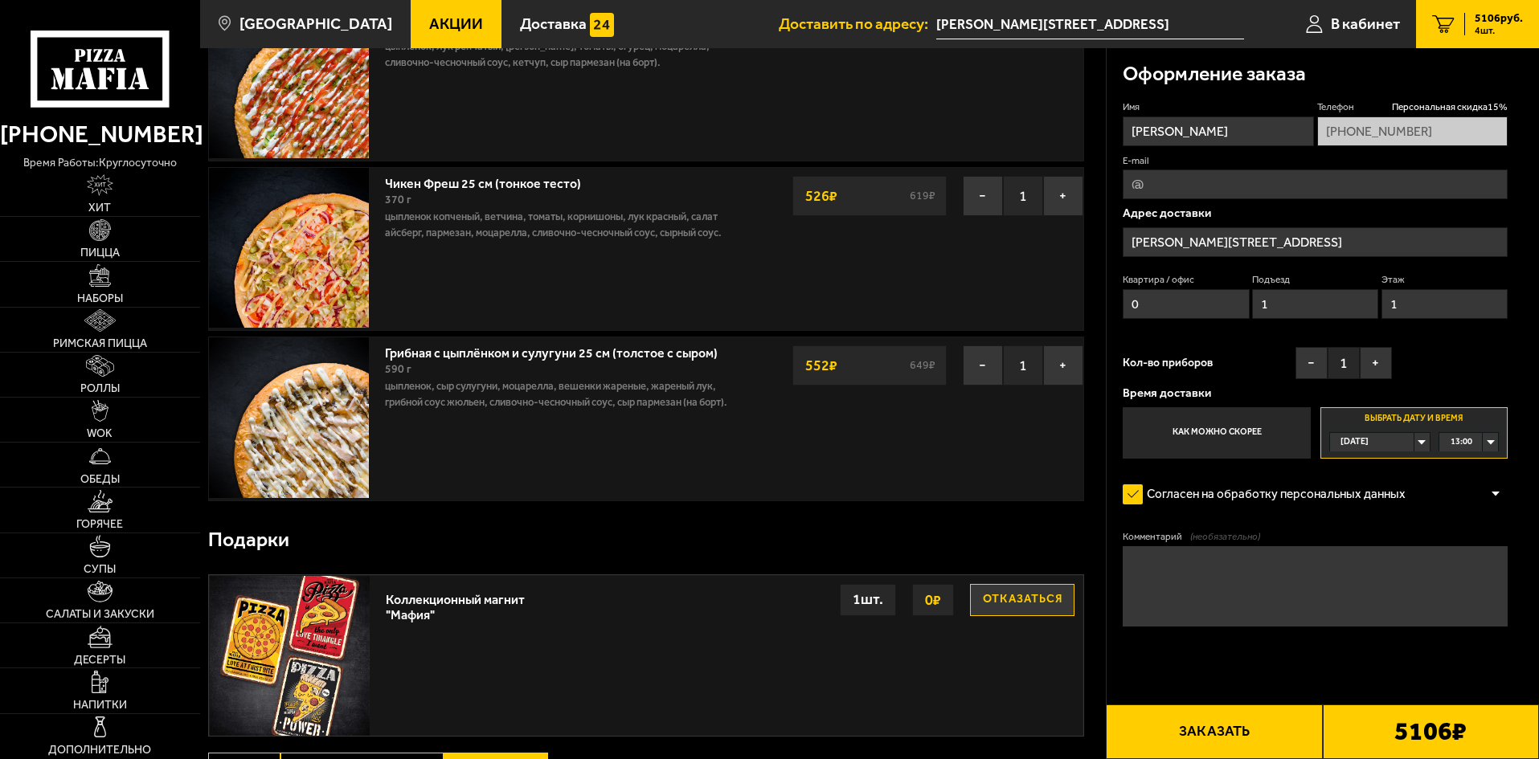
click at [1122, 308] on input "0" at bounding box center [1185, 304] width 126 height 30
type input "506"
drag, startPoint x: 1408, startPoint y: 308, endPoint x: 1380, endPoint y: 311, distance: 27.5
click at [1381, 311] on input "1" at bounding box center [1444, 304] width 126 height 30
type input "5"
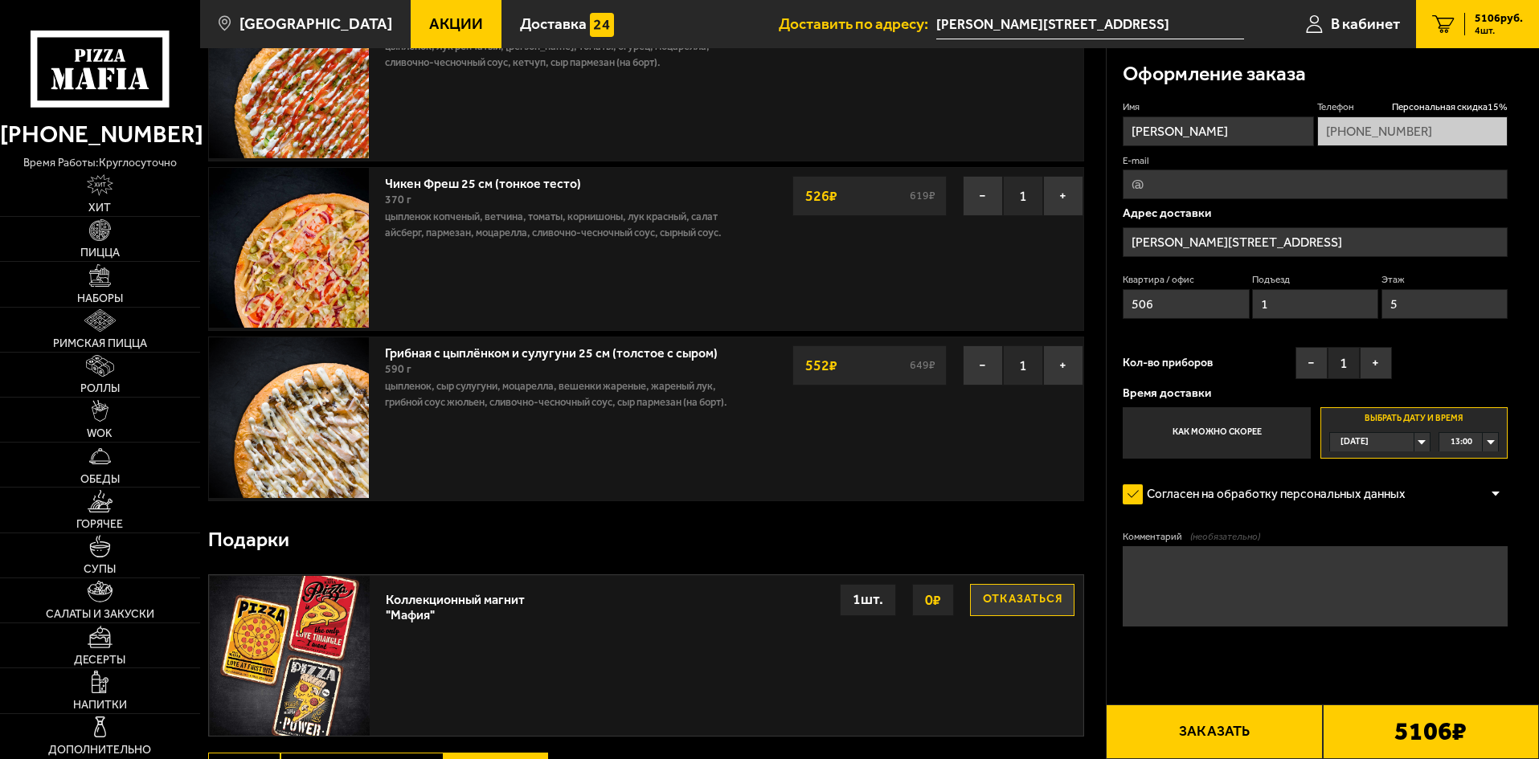
click at [1214, 570] on textarea "Комментарий (необязательно)" at bounding box center [1314, 586] width 385 height 80
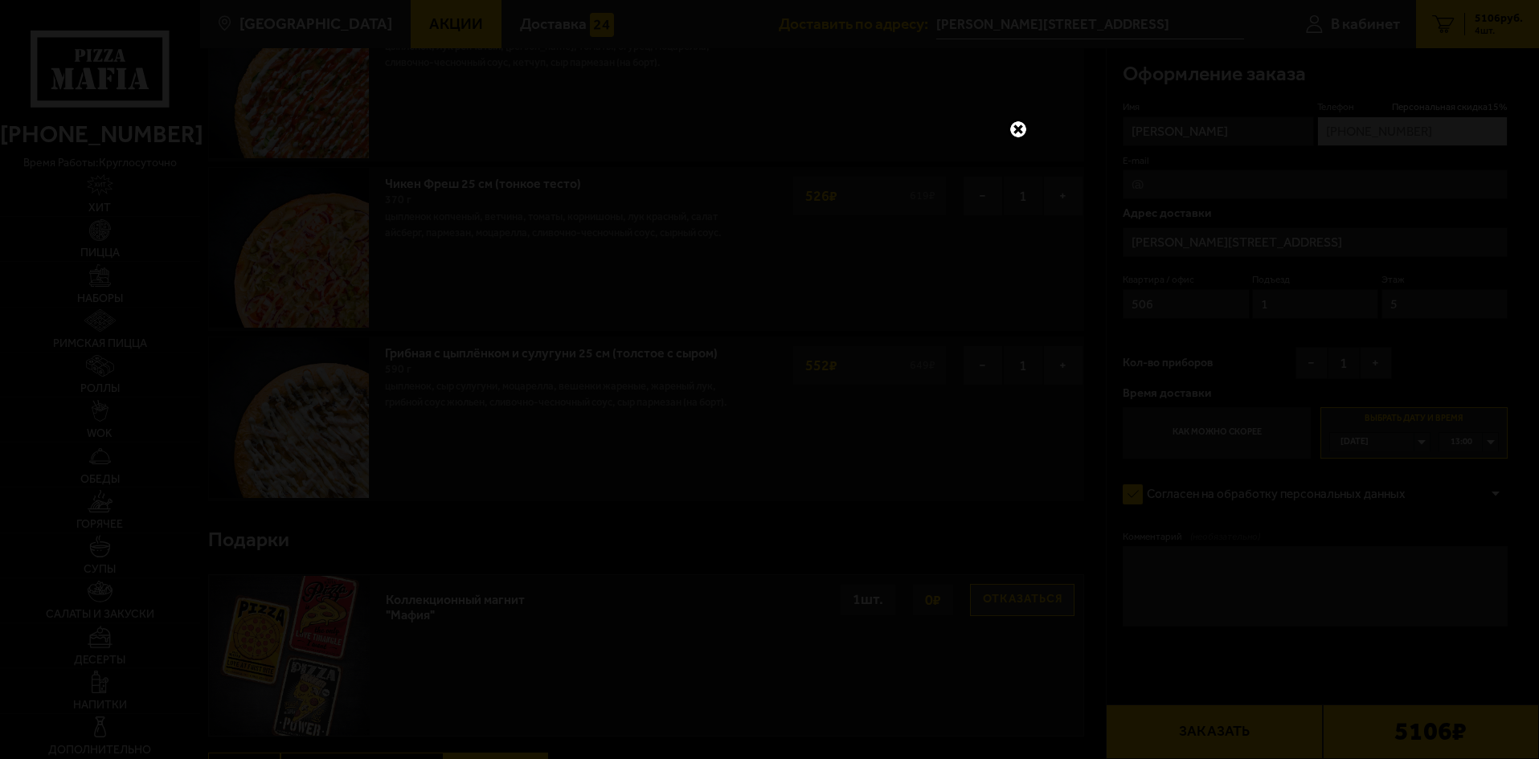
click at [1017, 132] on link at bounding box center [1017, 129] width 21 height 21
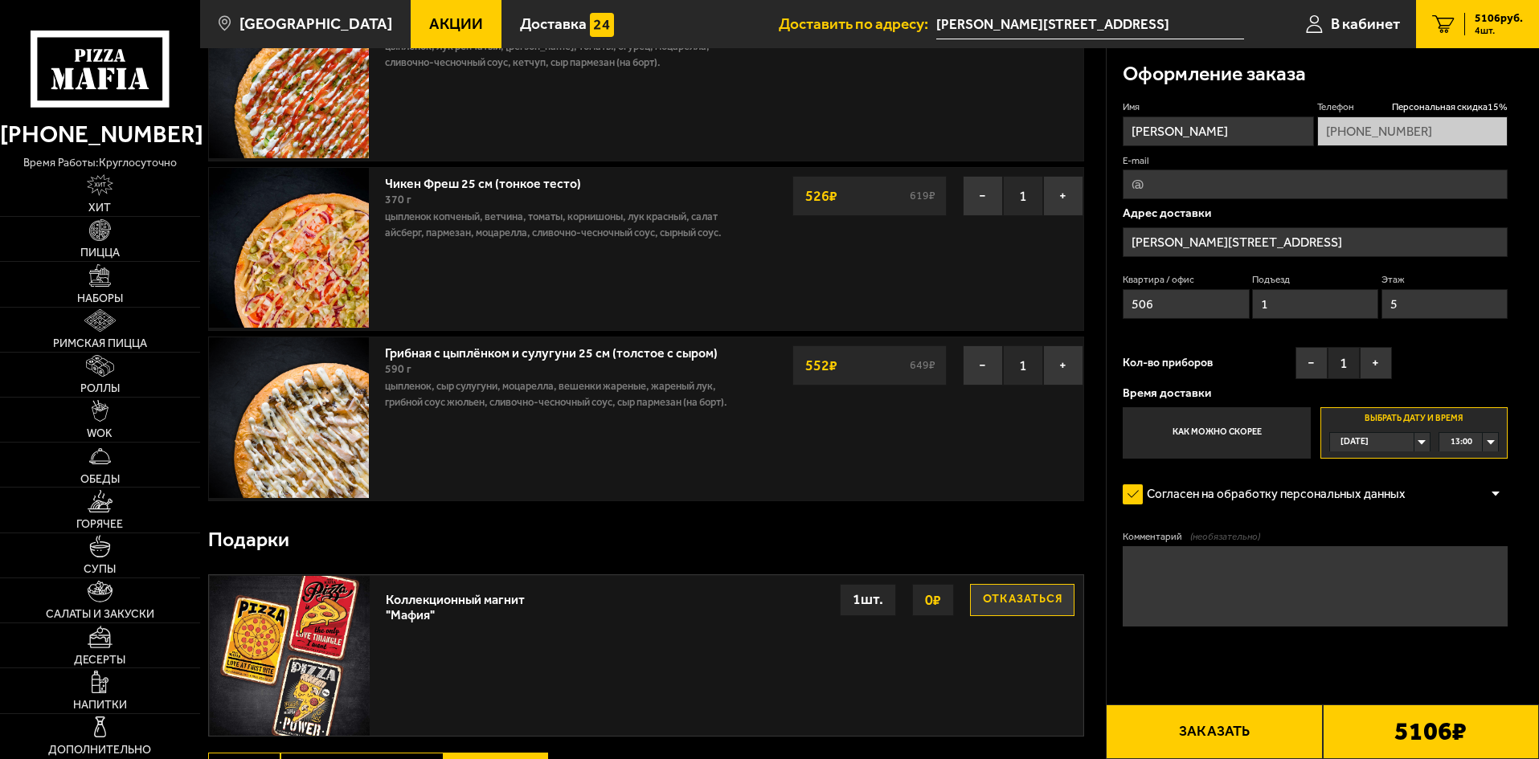
click at [1204, 576] on textarea "Комментарий (необязательно)" at bounding box center [1314, 586] width 385 height 80
paste textarea "[GEOGRAPHIC_DATA]"
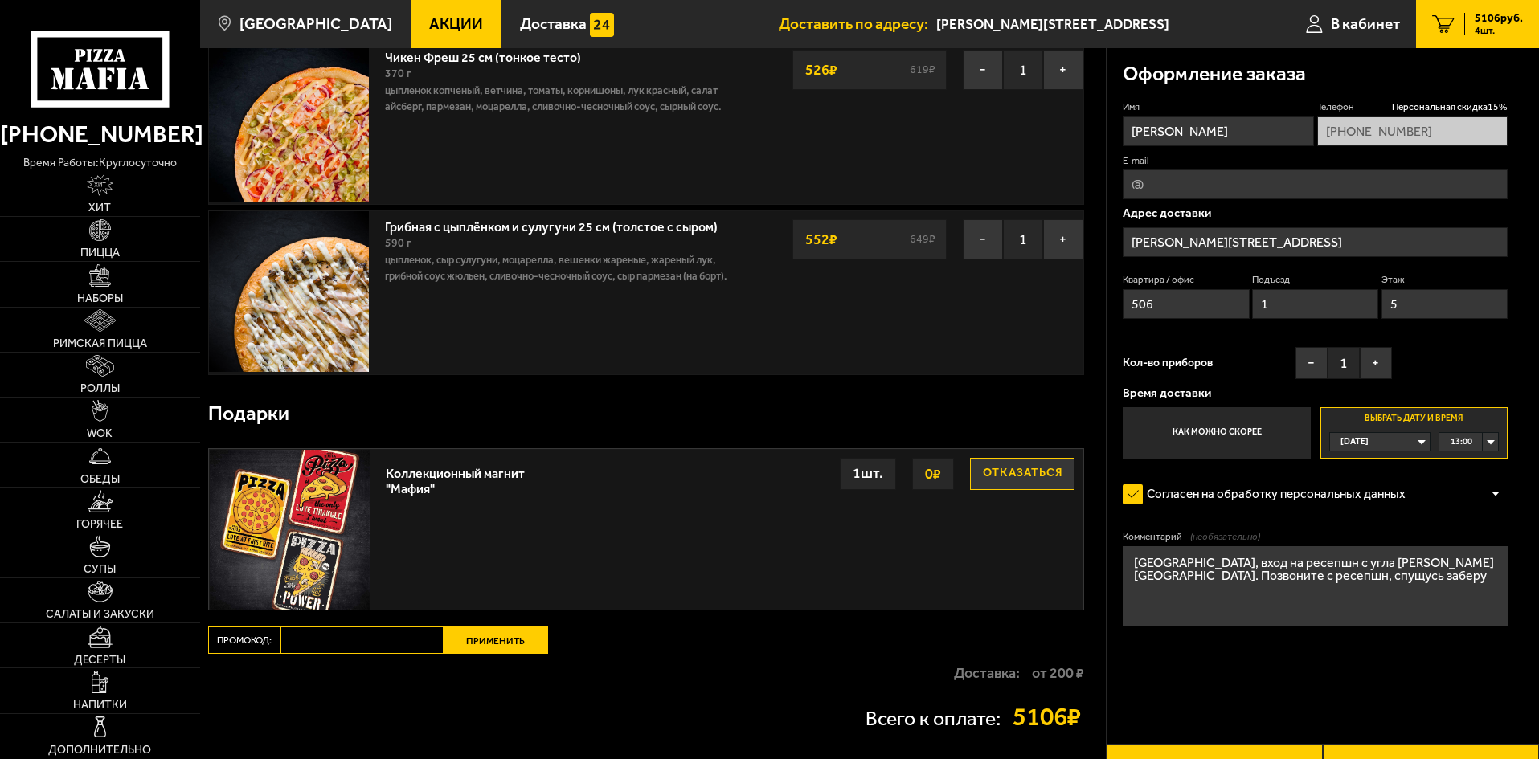
scroll to position [191, 0]
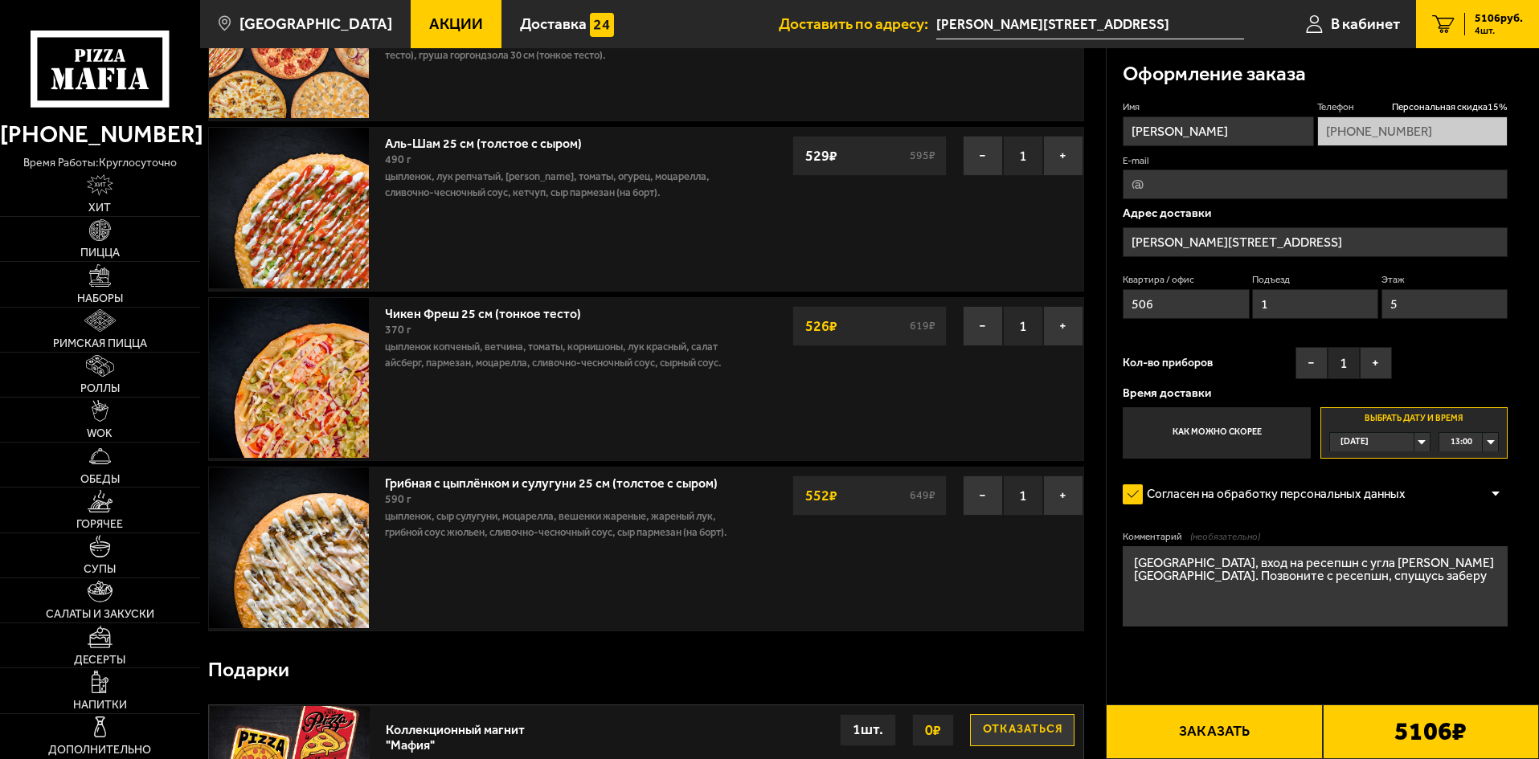
type textarea "[GEOGRAPHIC_DATA], вход на ресепшн с угла [PERSON_NAME][GEOGRAPHIC_DATA]. Позво…"
click at [1494, 443] on div "13:00" at bounding box center [1468, 442] width 59 height 18
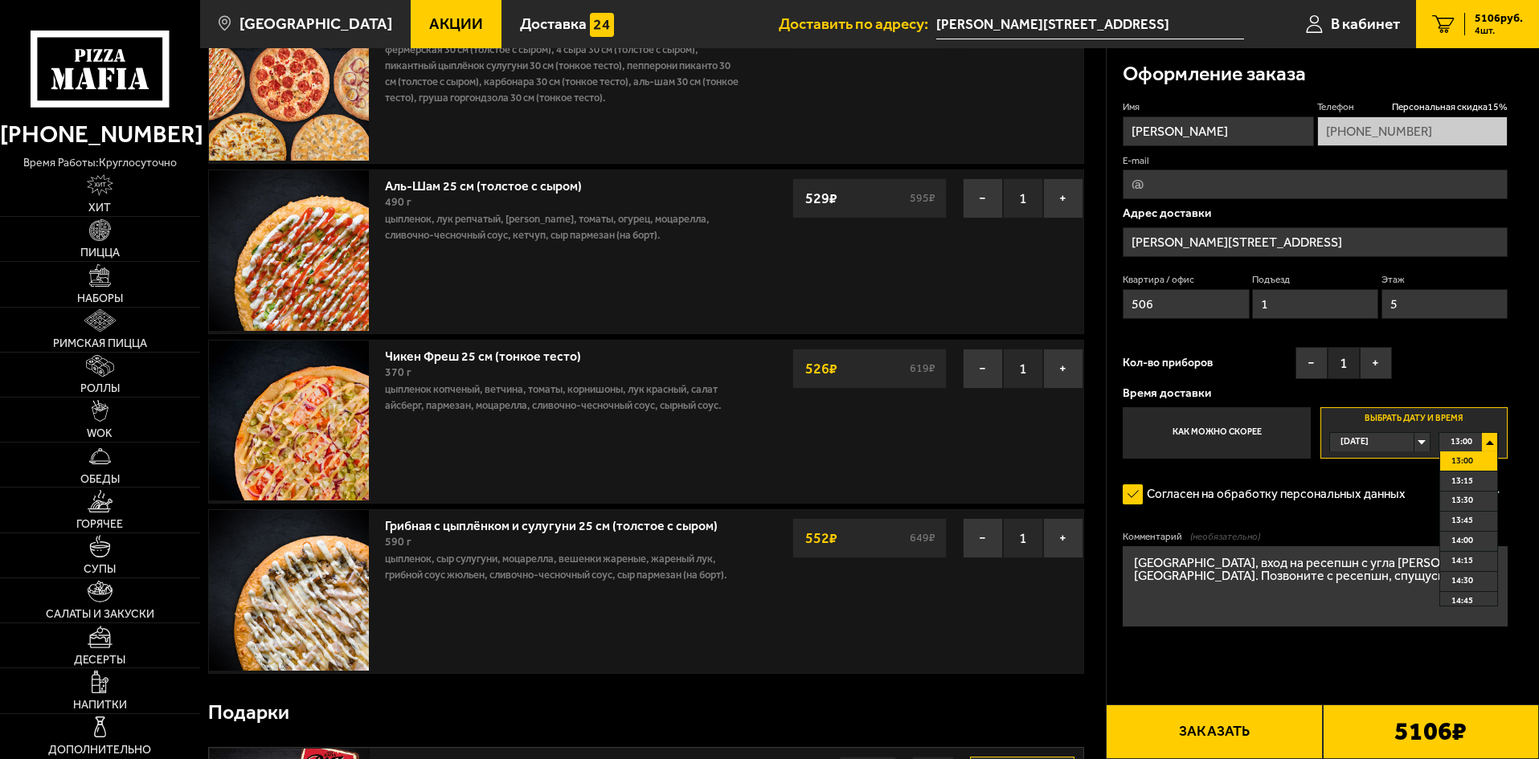
scroll to position [111, 0]
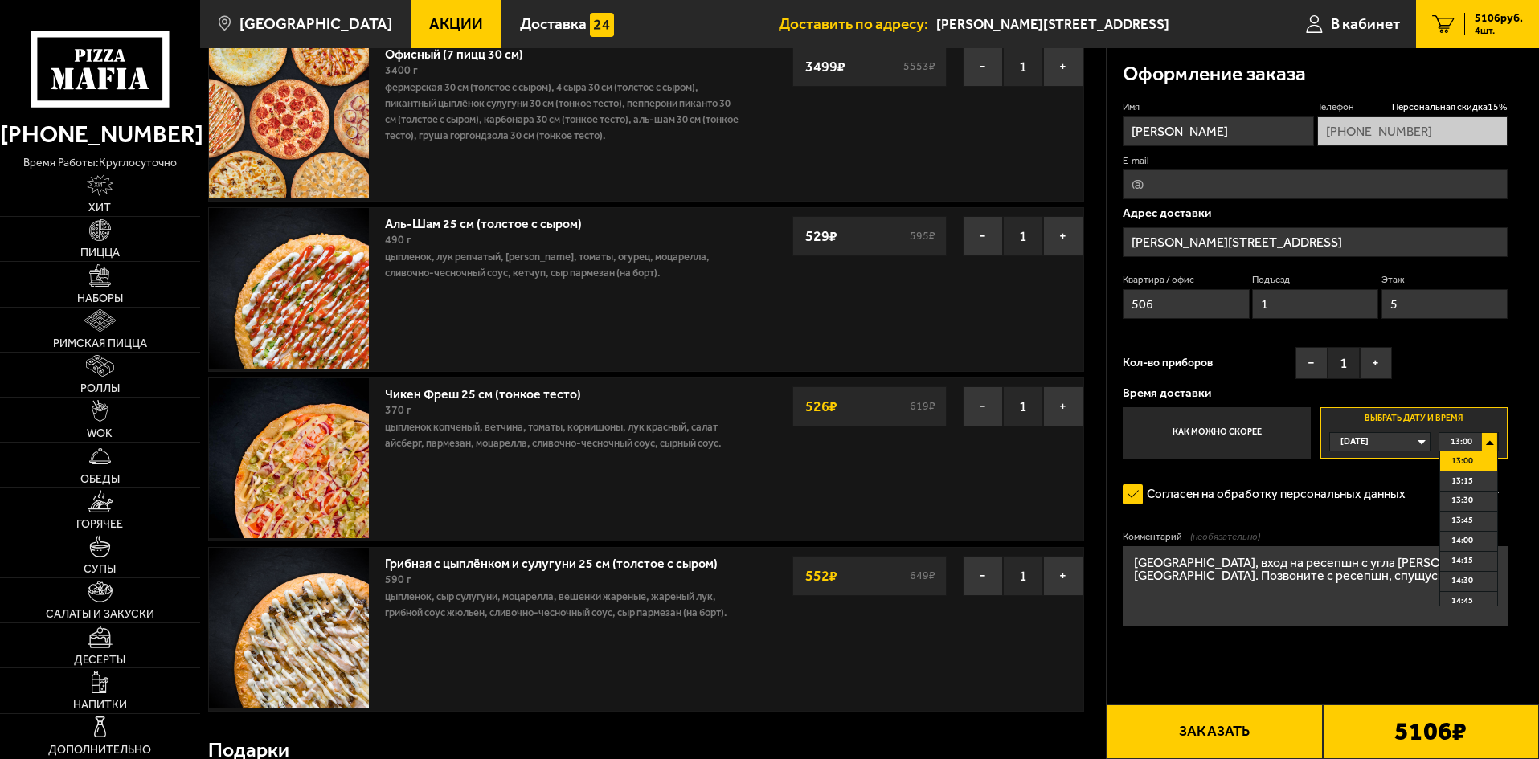
click at [1481, 461] on li "13:00" at bounding box center [1468, 462] width 57 height 20
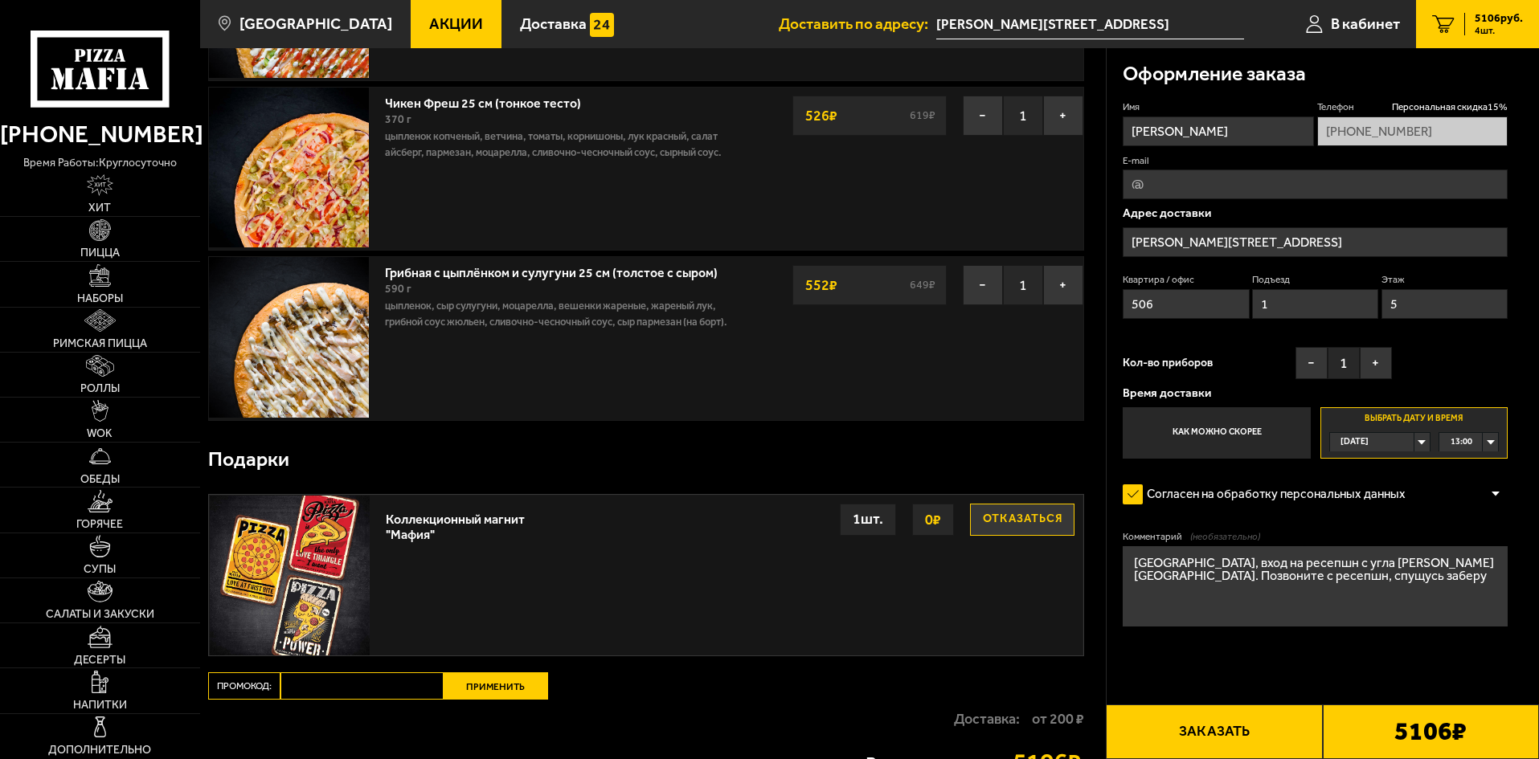
scroll to position [593, 0]
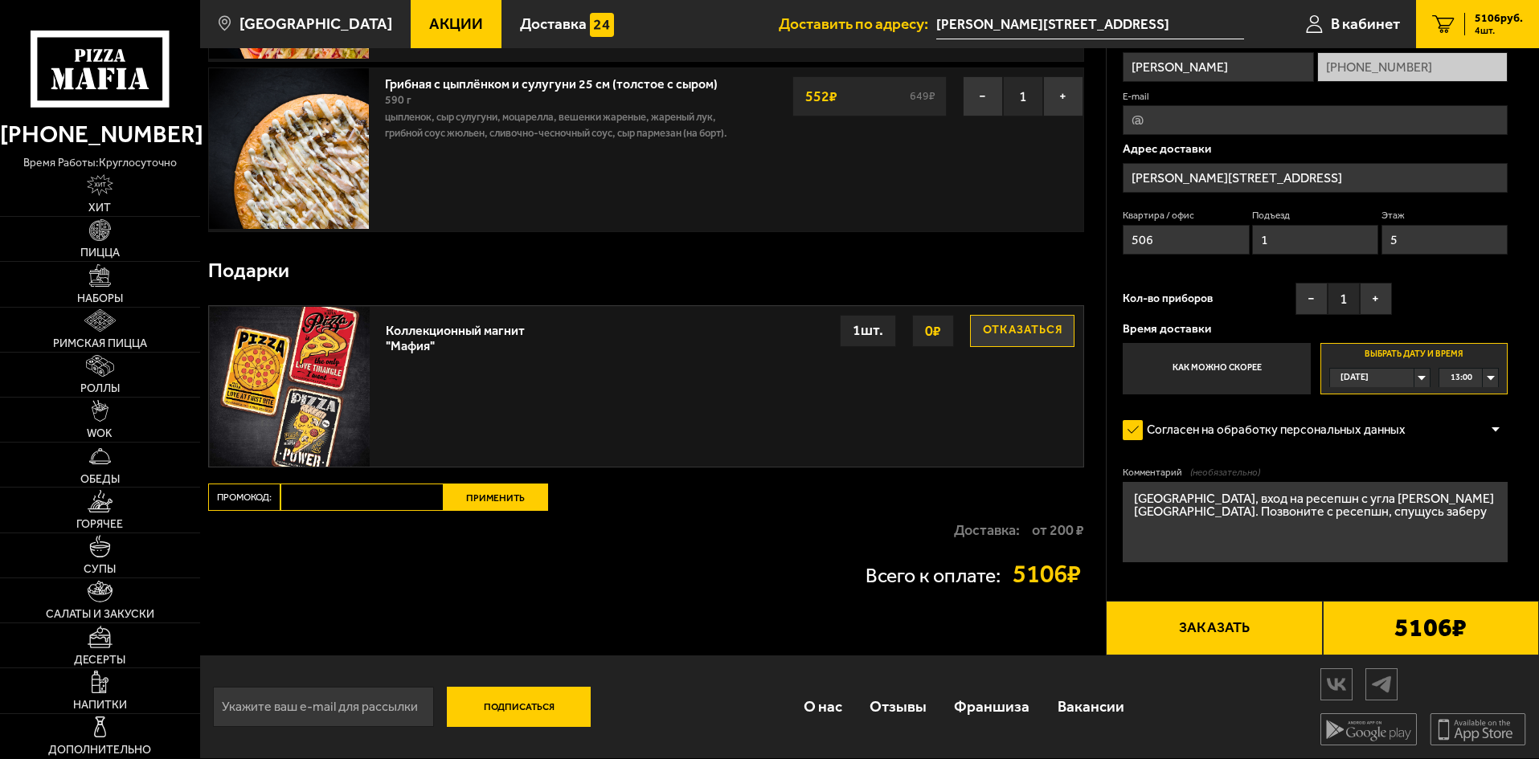
click at [1244, 497] on textarea "[GEOGRAPHIC_DATA], вход на ресепшн с угла [PERSON_NAME][GEOGRAPHIC_DATA]. Позво…" at bounding box center [1314, 522] width 385 height 80
click at [1249, 635] on button "Заказать" at bounding box center [1213, 628] width 216 height 55
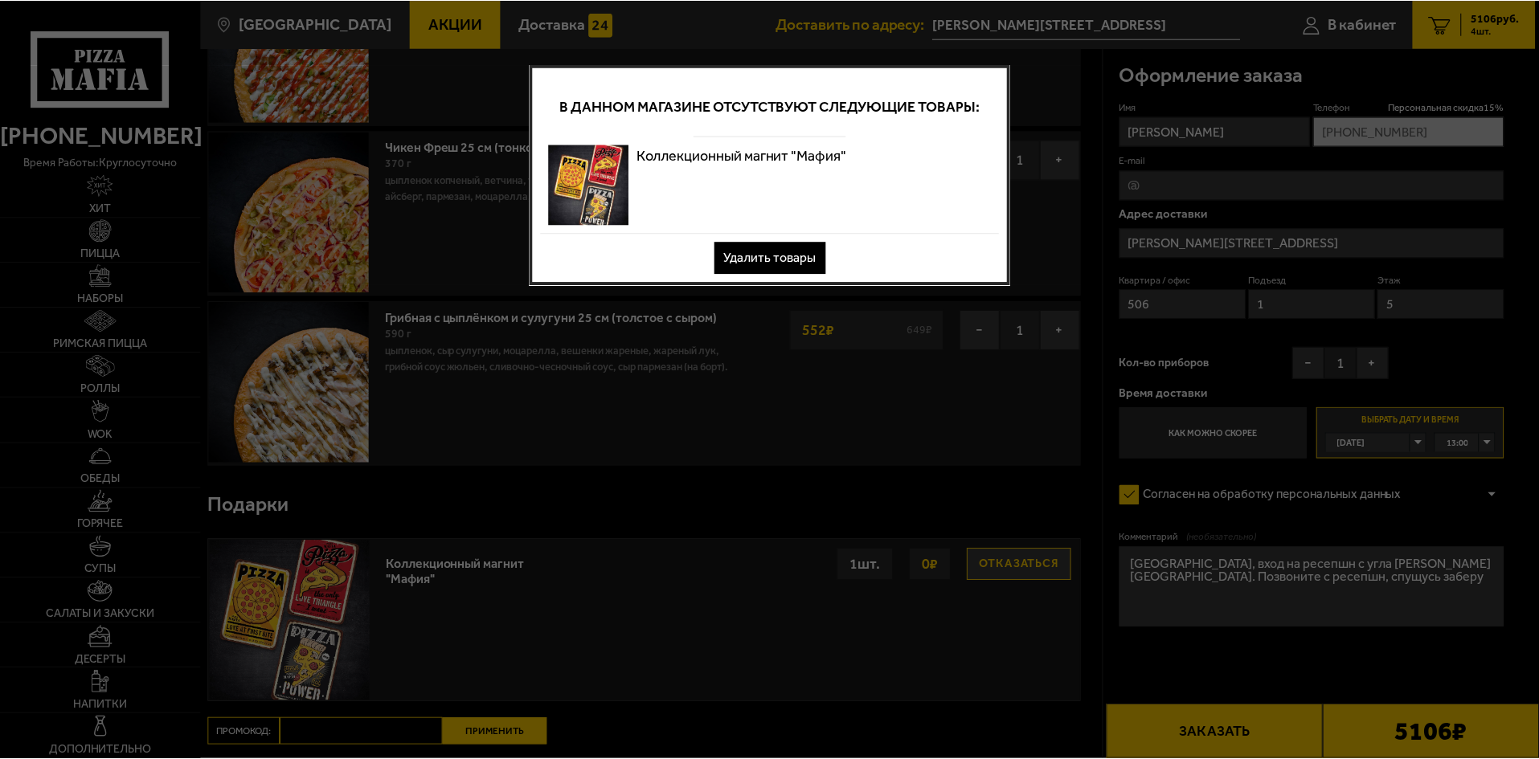
scroll to position [0, 0]
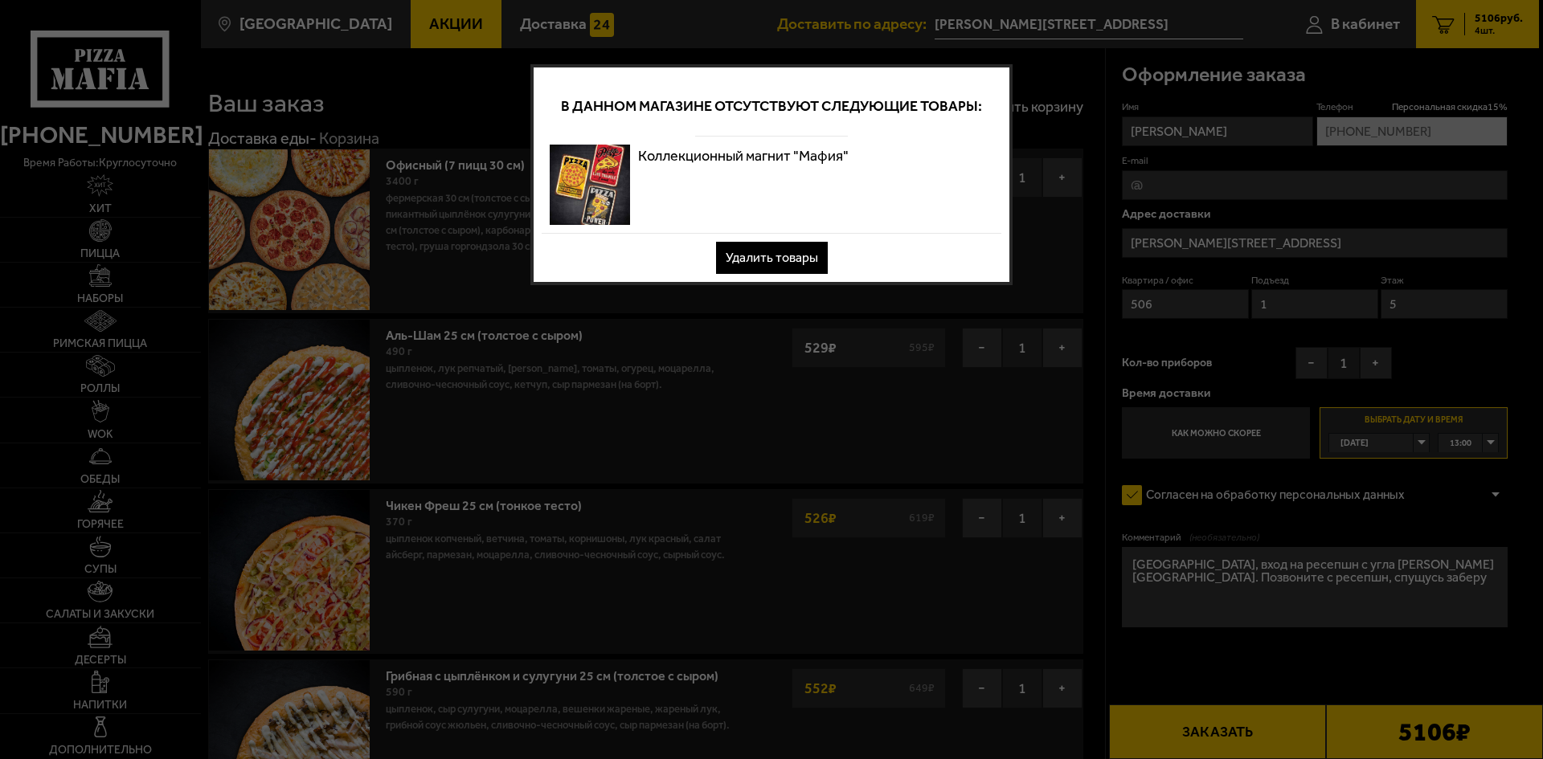
click at [818, 182] on div "Коллекционный магнит "Мафия"" at bounding box center [743, 185] width 210 height 80
click at [840, 170] on div "Коллекционный магнит "Мафия"" at bounding box center [743, 185] width 210 height 80
click at [755, 257] on button "Удалить товары" at bounding box center [772, 258] width 112 height 32
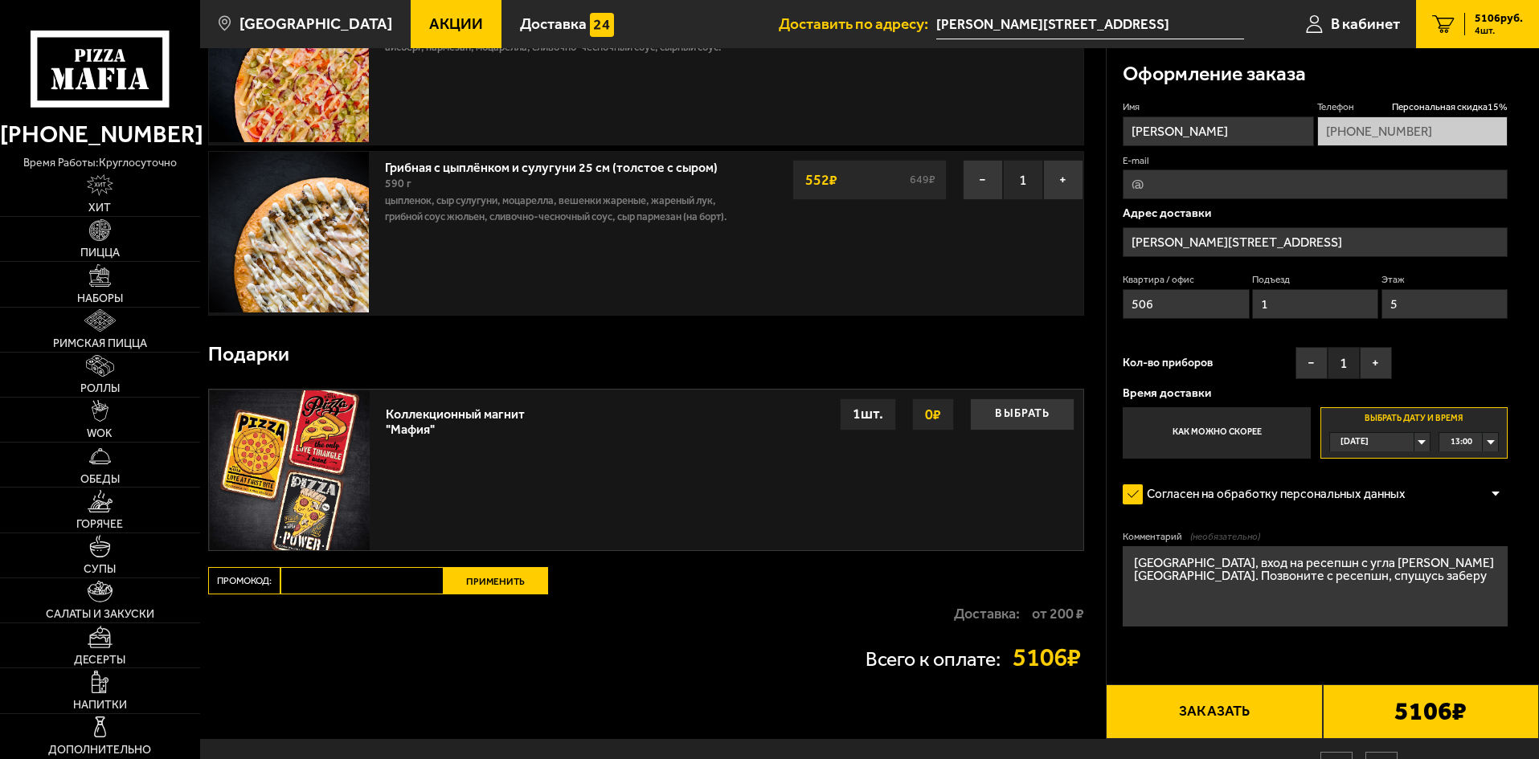
scroll to position [593, 0]
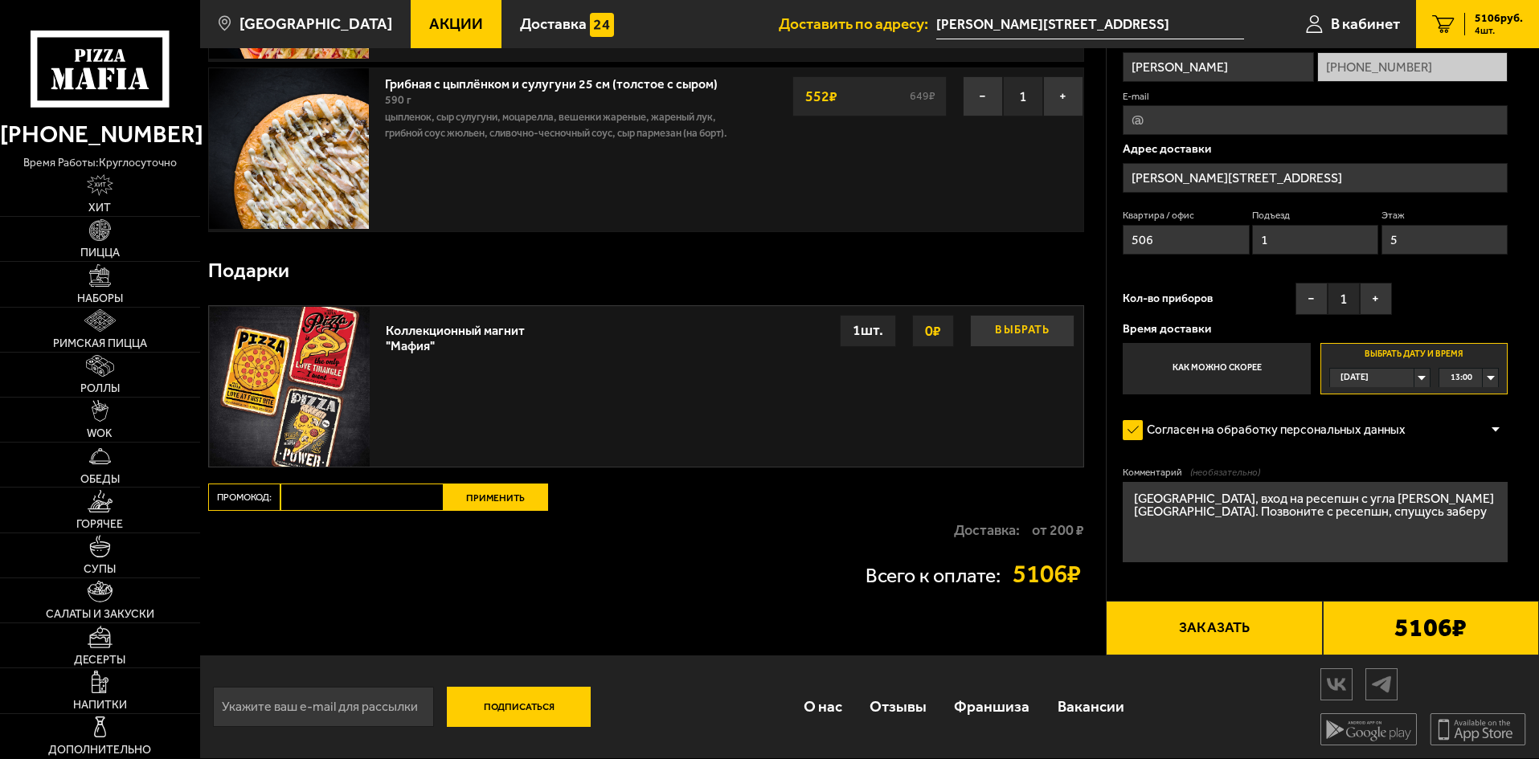
click at [1016, 334] on button "Выбрать" at bounding box center [1022, 331] width 104 height 32
click at [1242, 631] on button "Заказать" at bounding box center [1213, 628] width 216 height 55
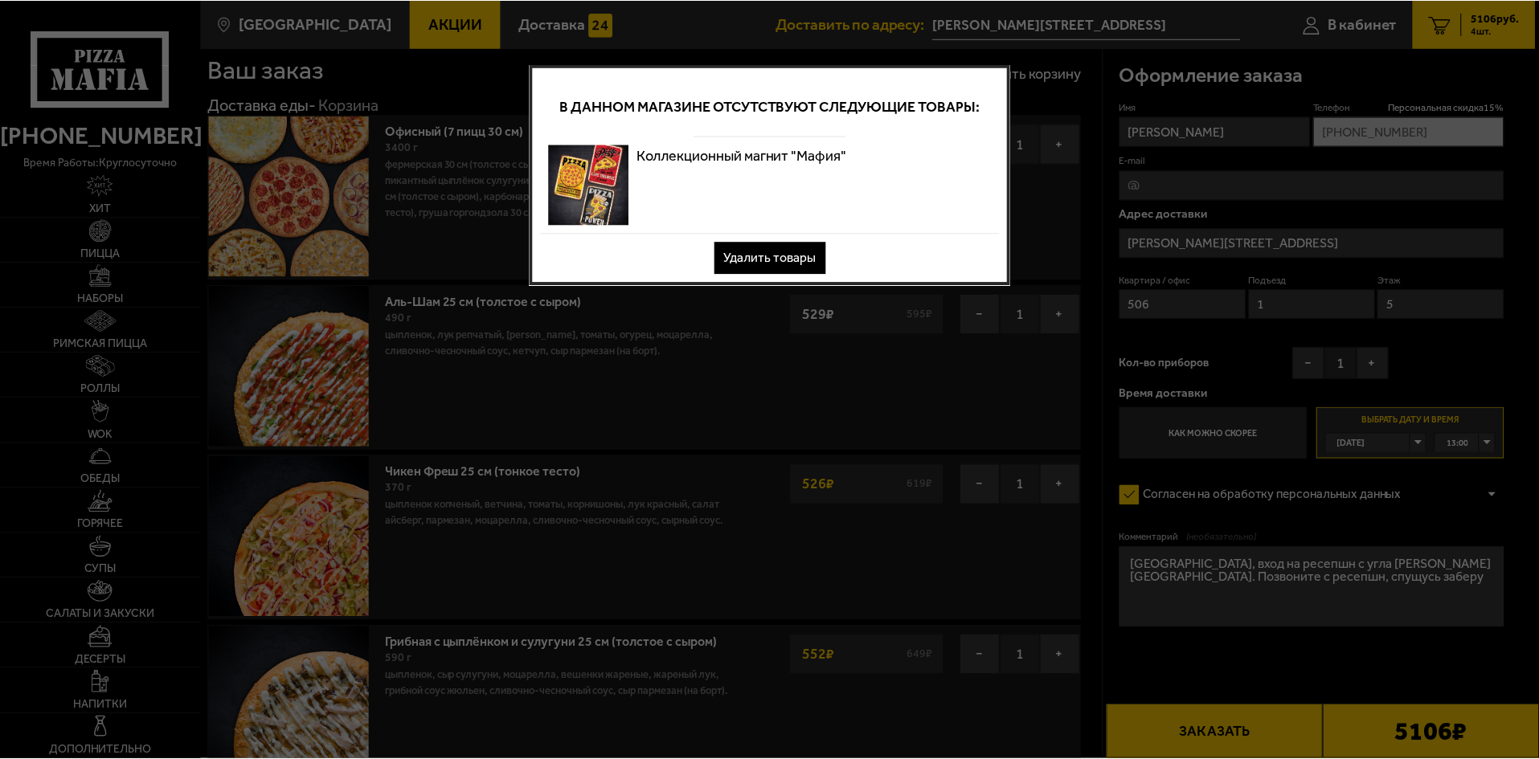
scroll to position [0, 0]
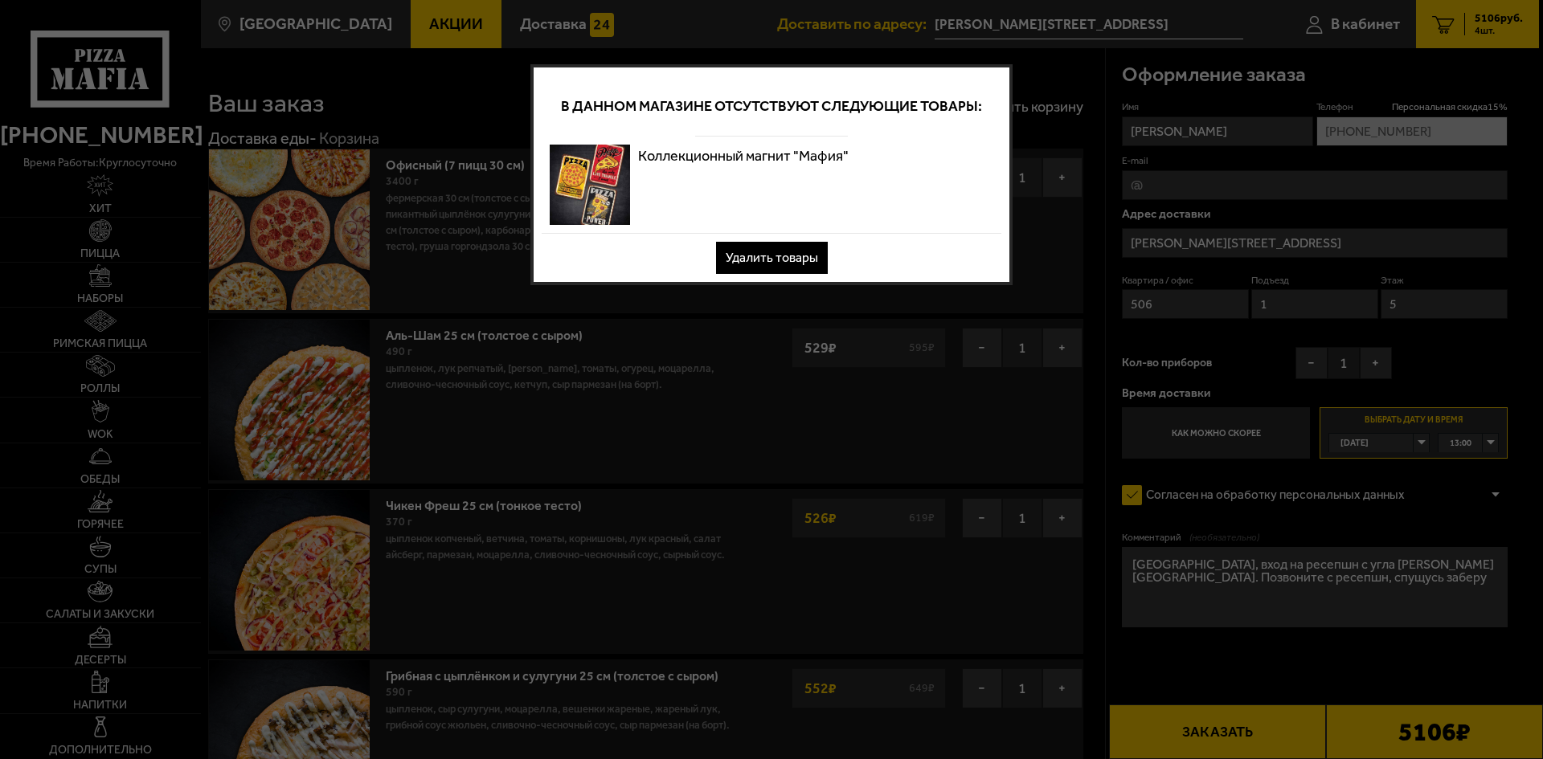
click at [791, 256] on button "Удалить товары" at bounding box center [772, 258] width 112 height 32
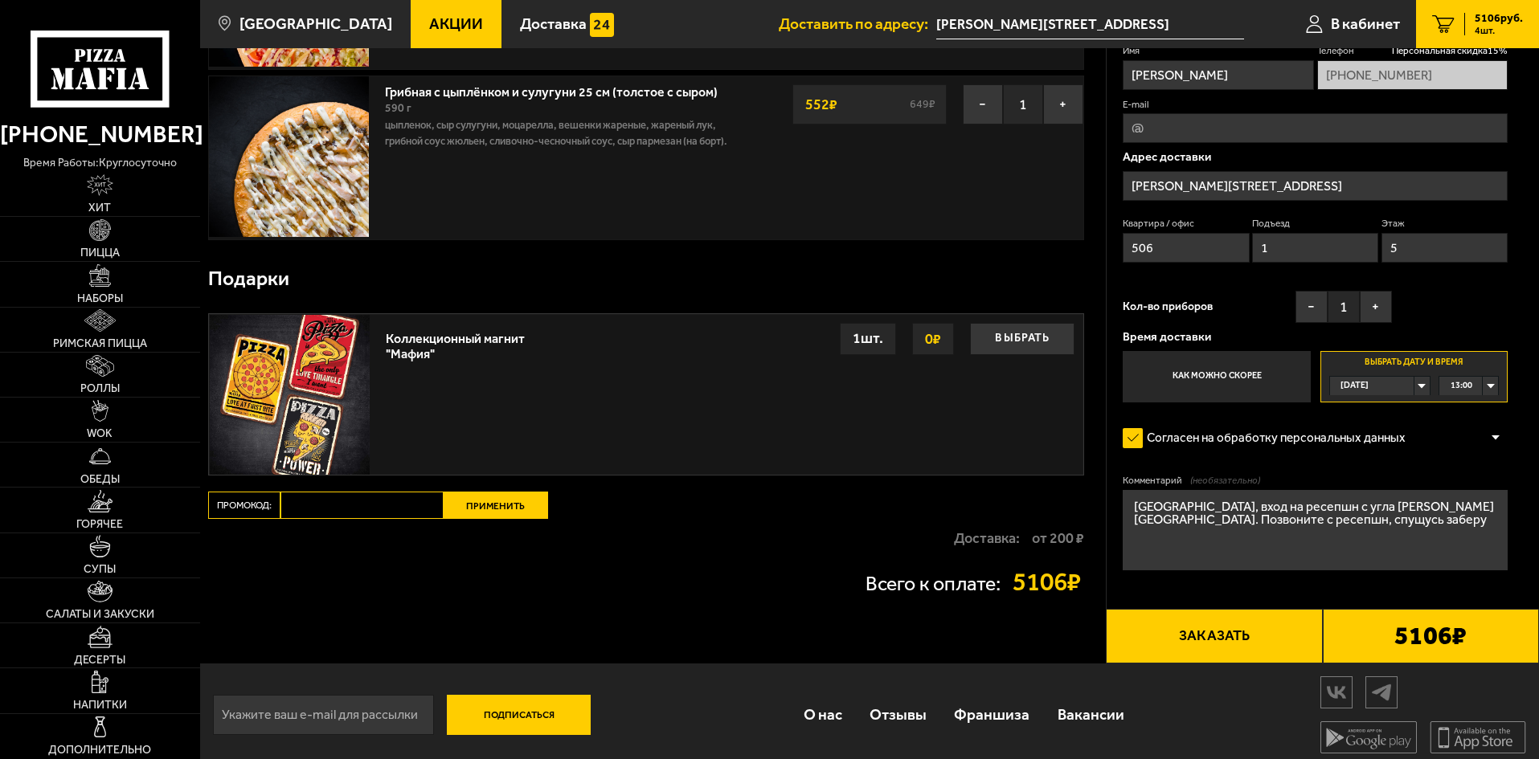
scroll to position [593, 0]
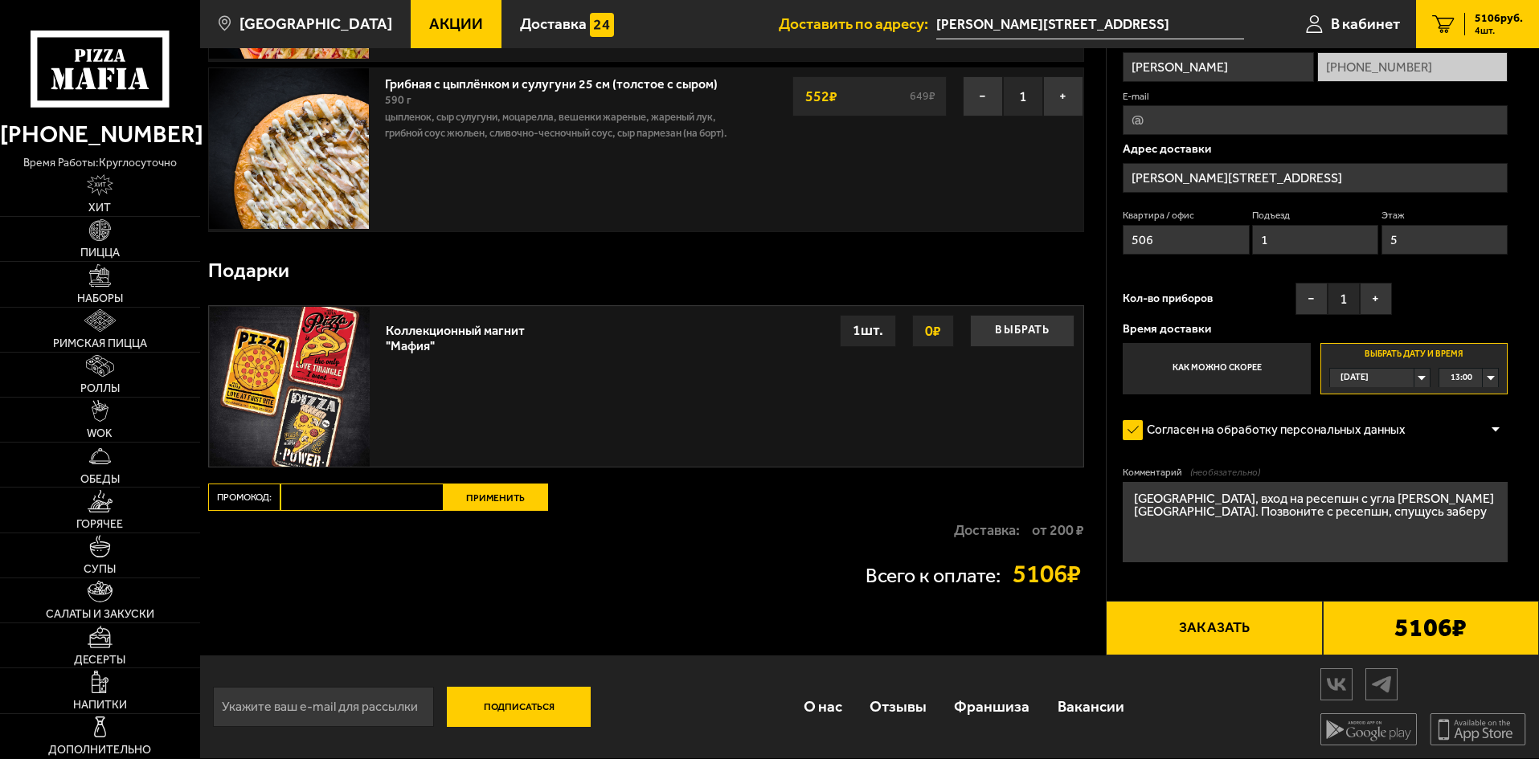
click at [865, 332] on div "1 шт." at bounding box center [868, 331] width 56 height 32
drag, startPoint x: 1428, startPoint y: 508, endPoint x: 1135, endPoint y: 496, distance: 292.7
click at [1135, 496] on textarea "[GEOGRAPHIC_DATA], вход на ресепшн с угла [PERSON_NAME][GEOGRAPHIC_DATA]. Позво…" at bounding box center [1314, 522] width 385 height 80
click at [1230, 625] on button "Заказать" at bounding box center [1213, 628] width 216 height 55
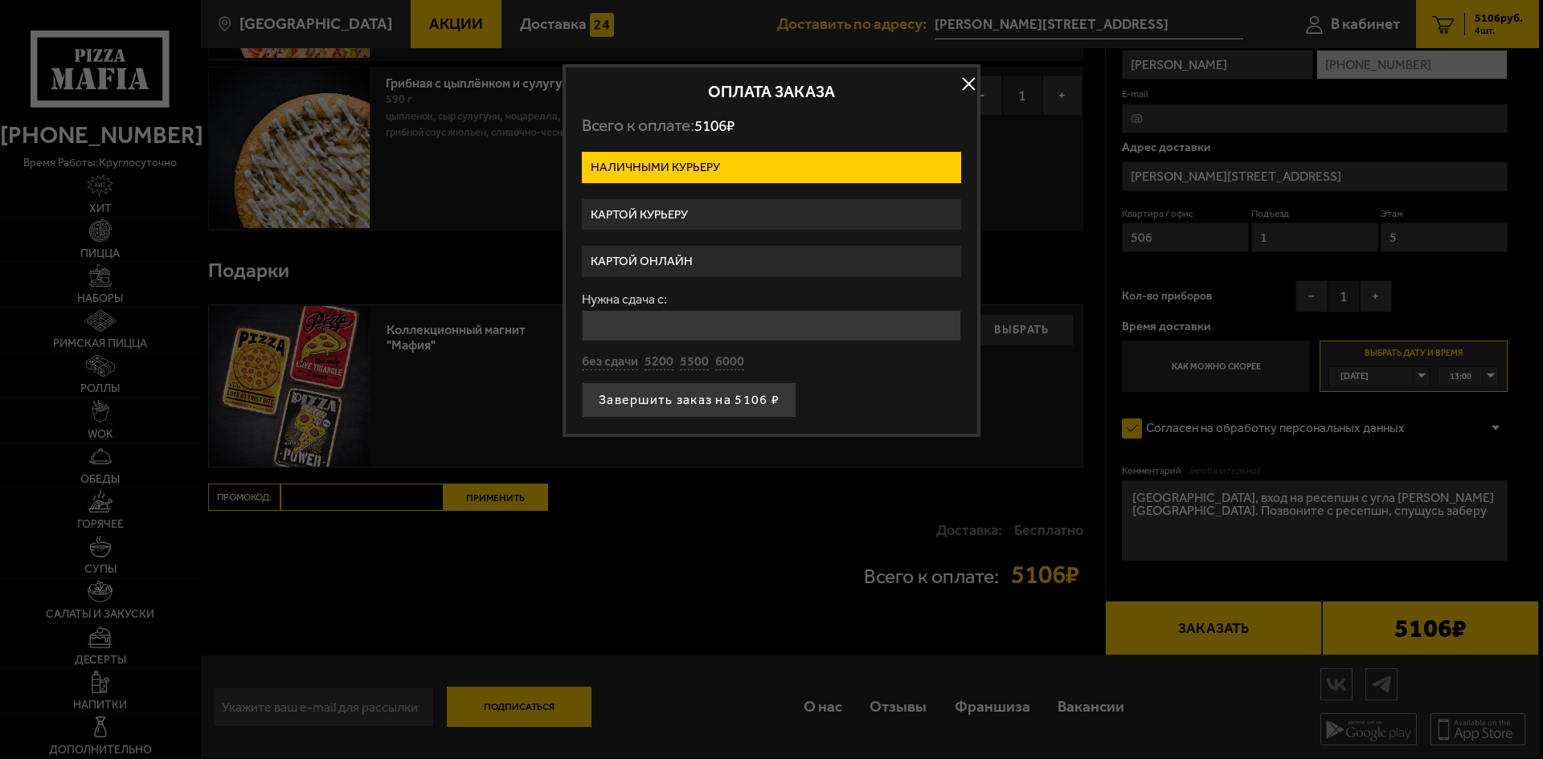
click at [693, 214] on label "Картой курьеру" at bounding box center [771, 214] width 379 height 31
click at [0, 0] on input "Картой курьеру" at bounding box center [0, 0] width 0 height 0
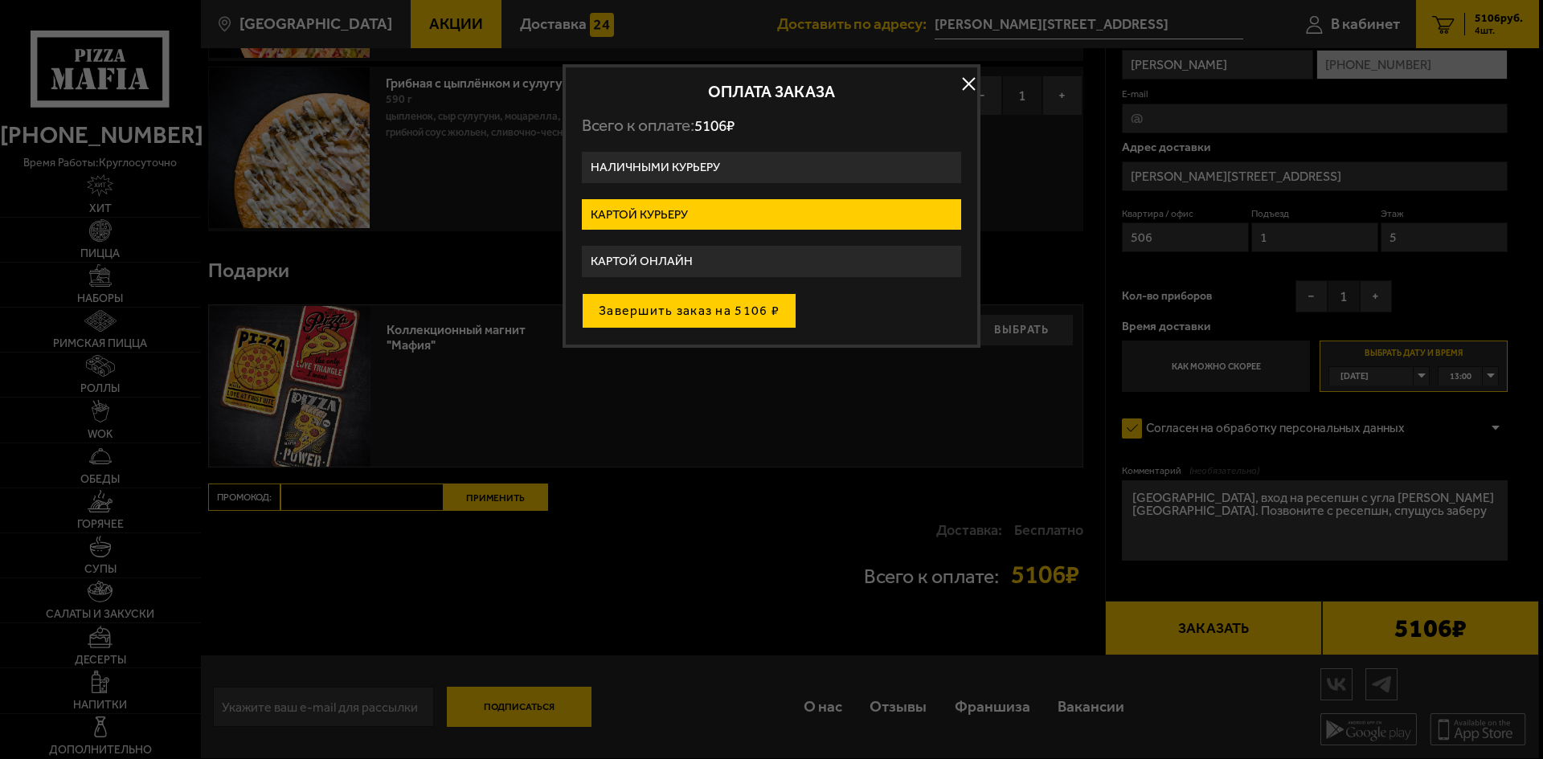
click at [732, 309] on button "Завершить заказ на 5106 ₽" at bounding box center [689, 310] width 215 height 35
type input "[STREET_ADDRESS][PERSON_NAME]"
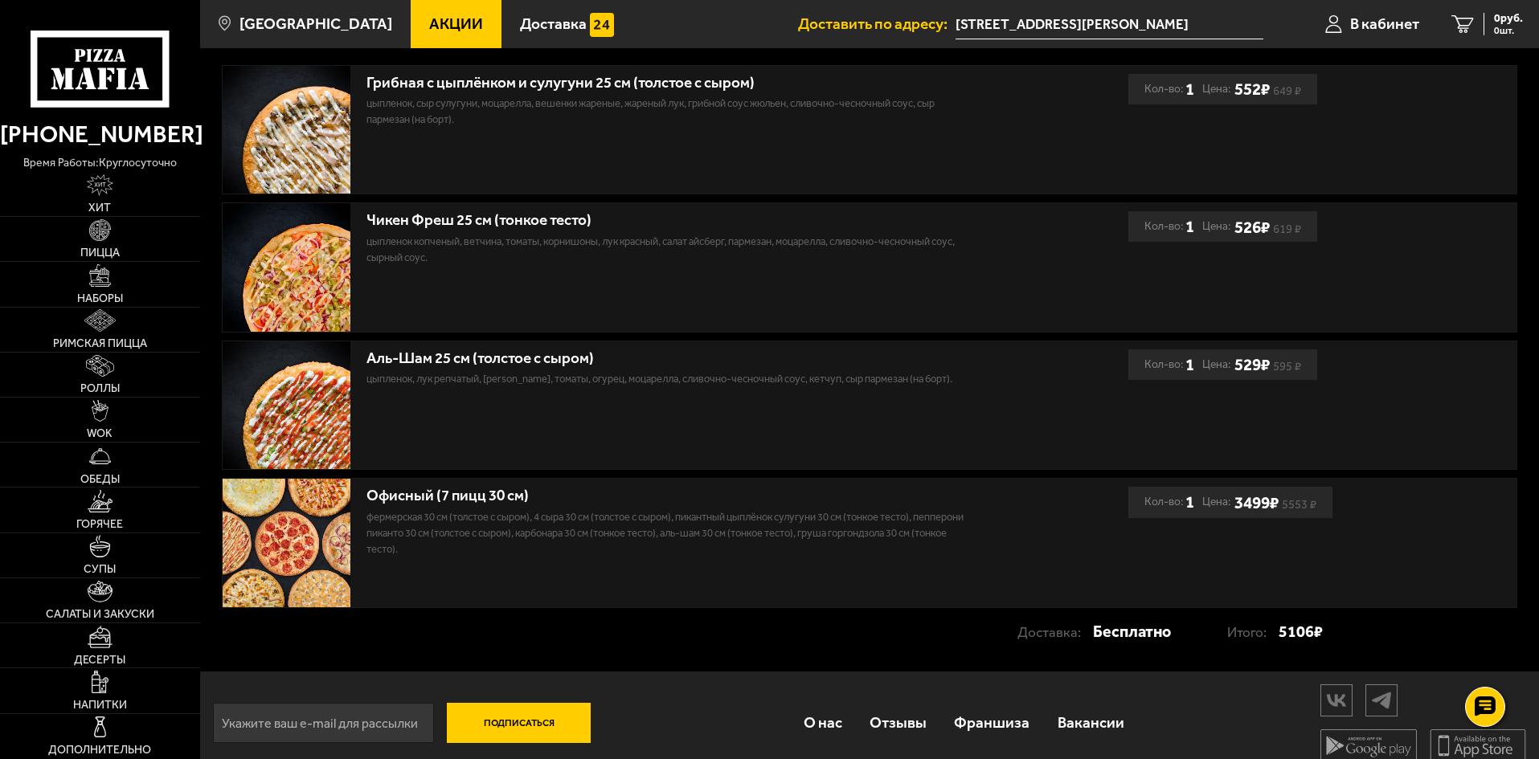
scroll to position [389, 0]
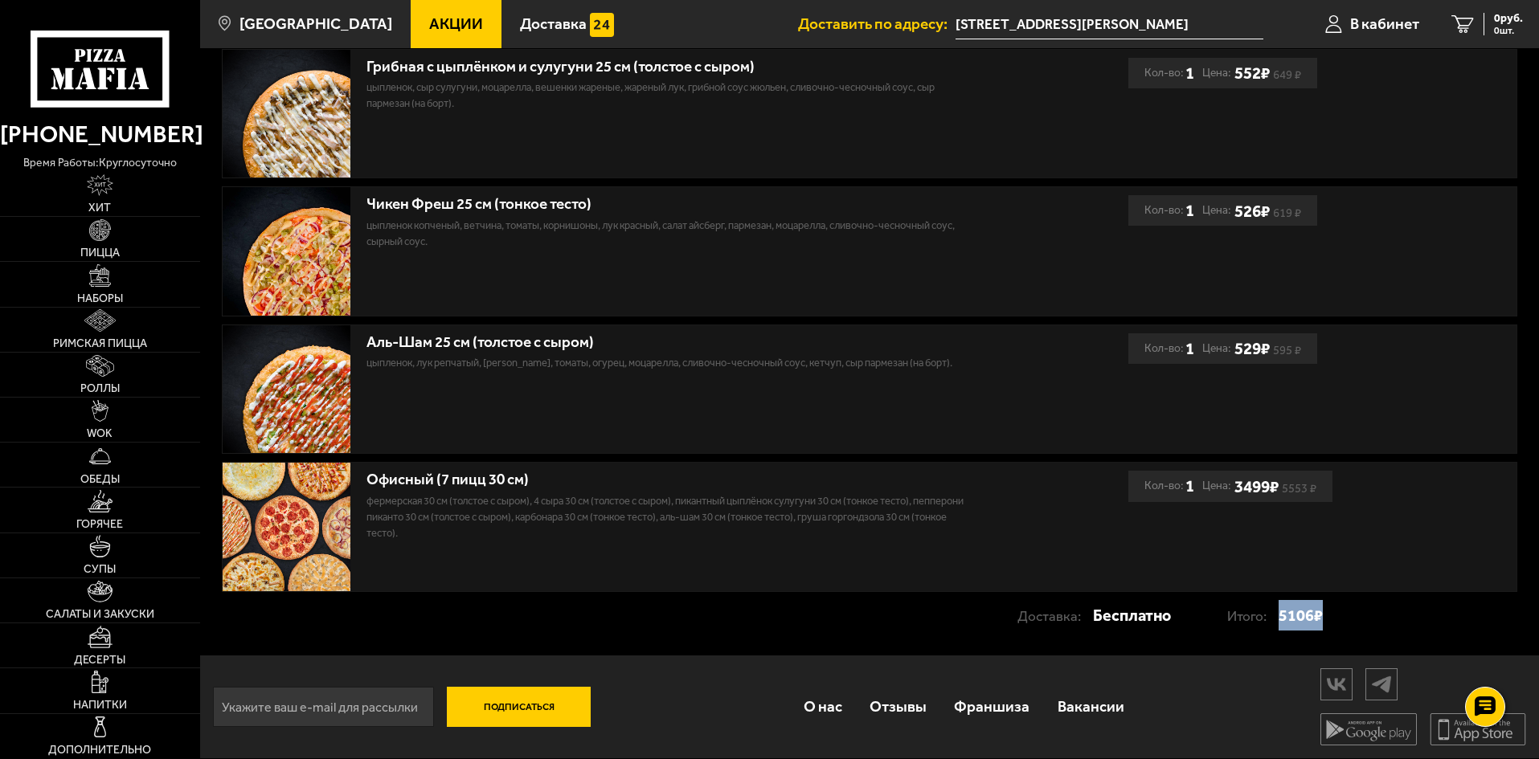
drag, startPoint x: 1277, startPoint y: 616, endPoint x: 1313, endPoint y: 613, distance: 36.3
click at [1313, 613] on strong "5106 ₽" at bounding box center [1300, 615] width 44 height 31
